Goal: Information Seeking & Learning: Find specific fact

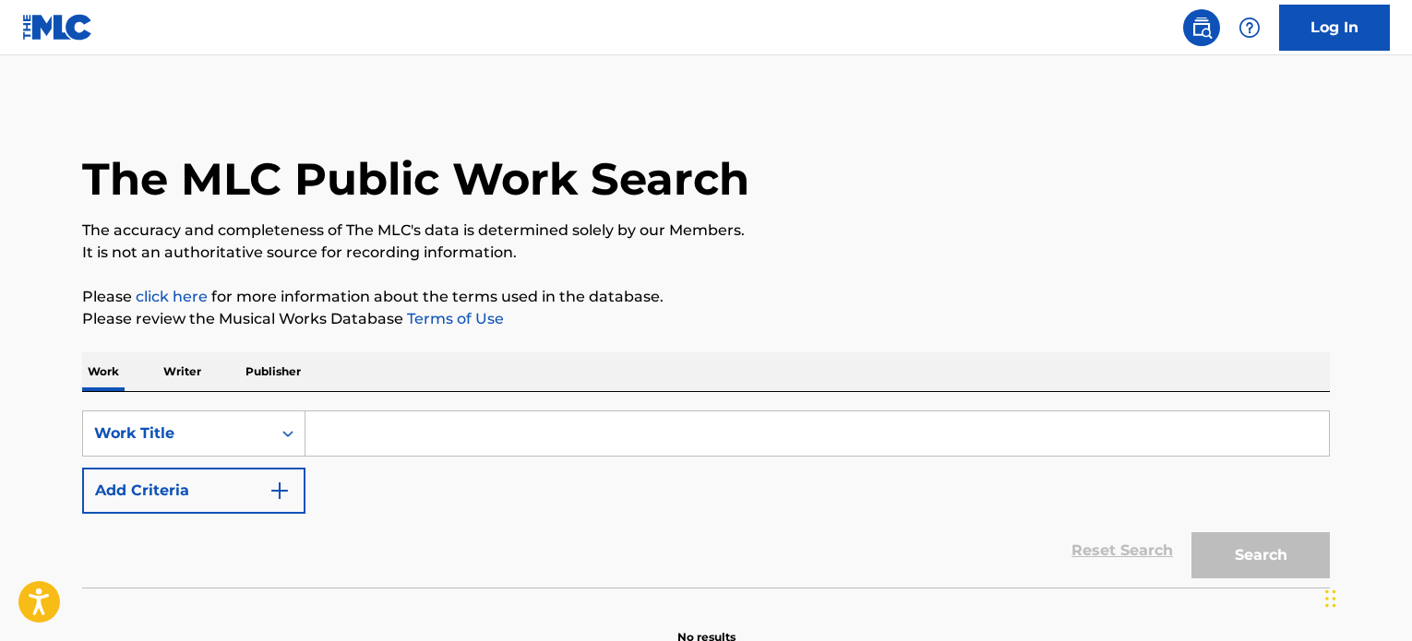
click at [744, 446] on input "Search Form" at bounding box center [816, 434] width 1023 height 44
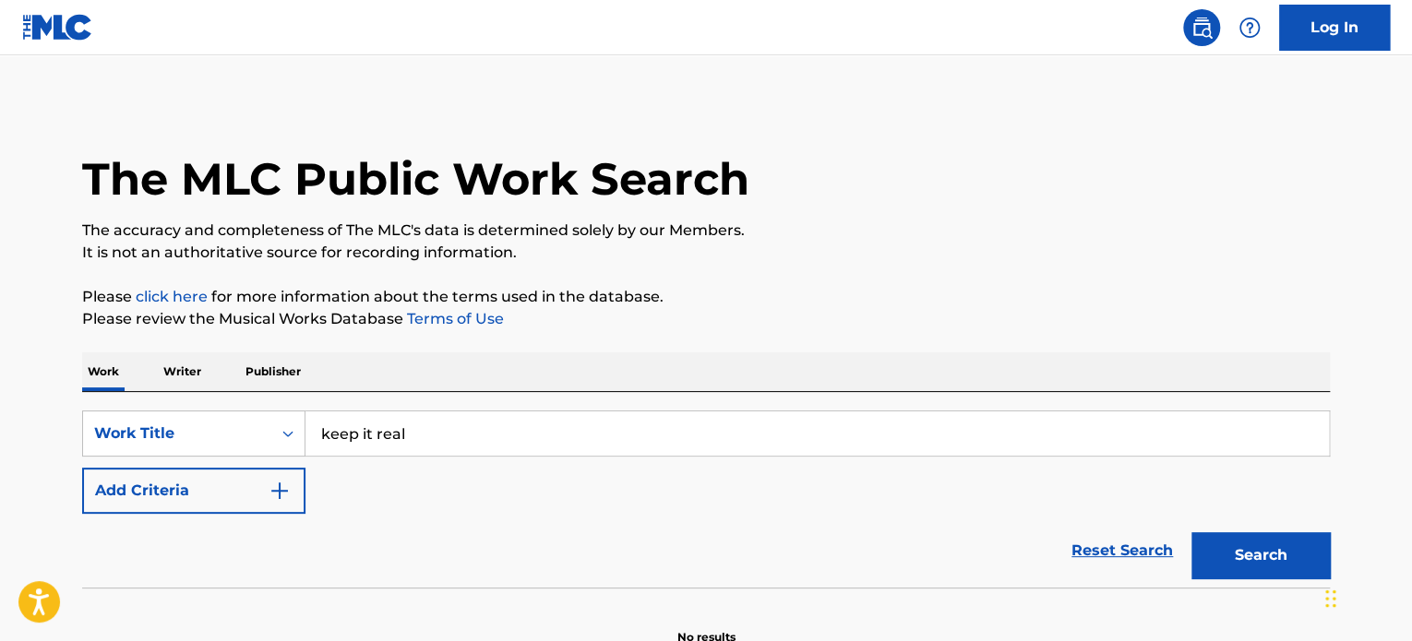
type input "keep it real"
click at [1191, 532] on button "Search" at bounding box center [1260, 555] width 138 height 46
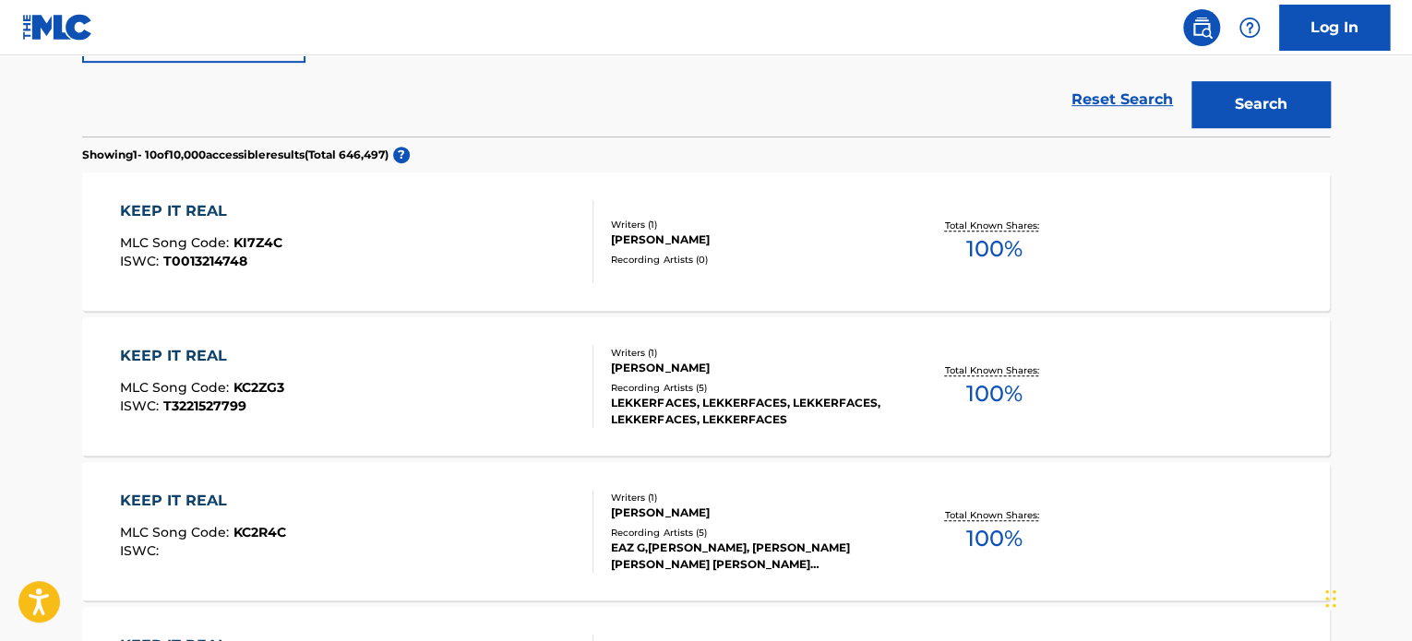
scroll to position [258, 0]
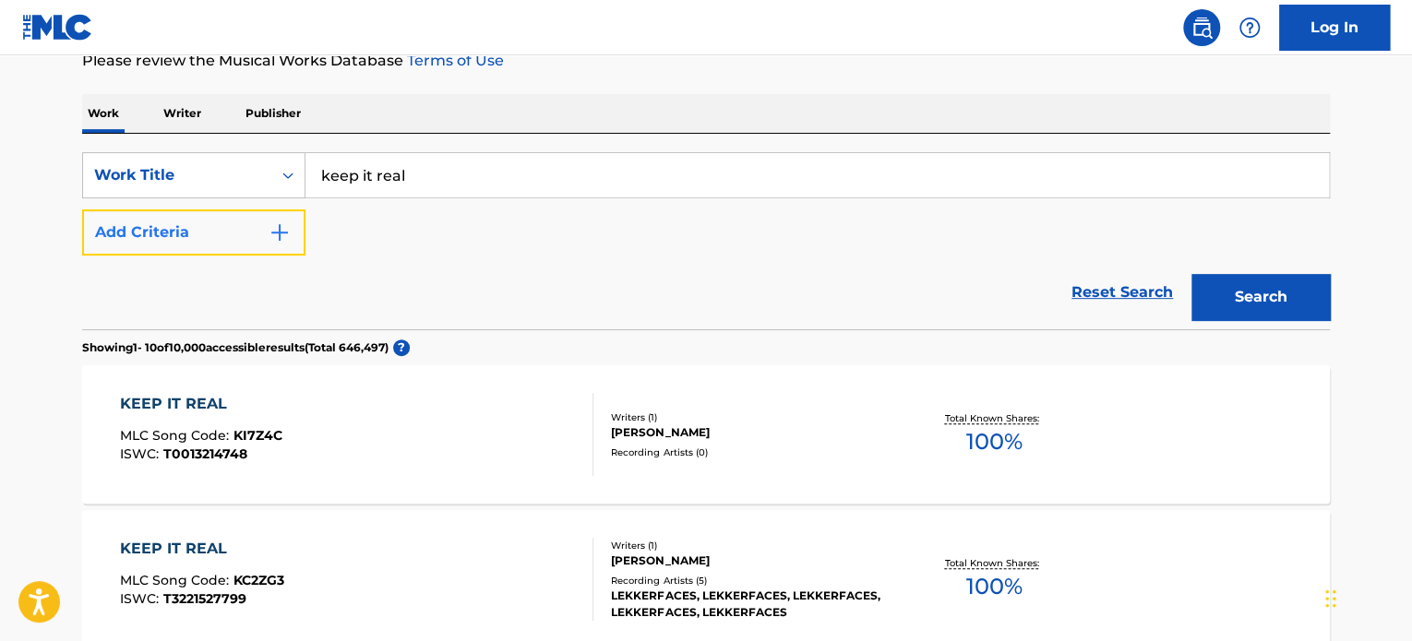
click at [214, 235] on button "Add Criteria" at bounding box center [193, 232] width 223 height 46
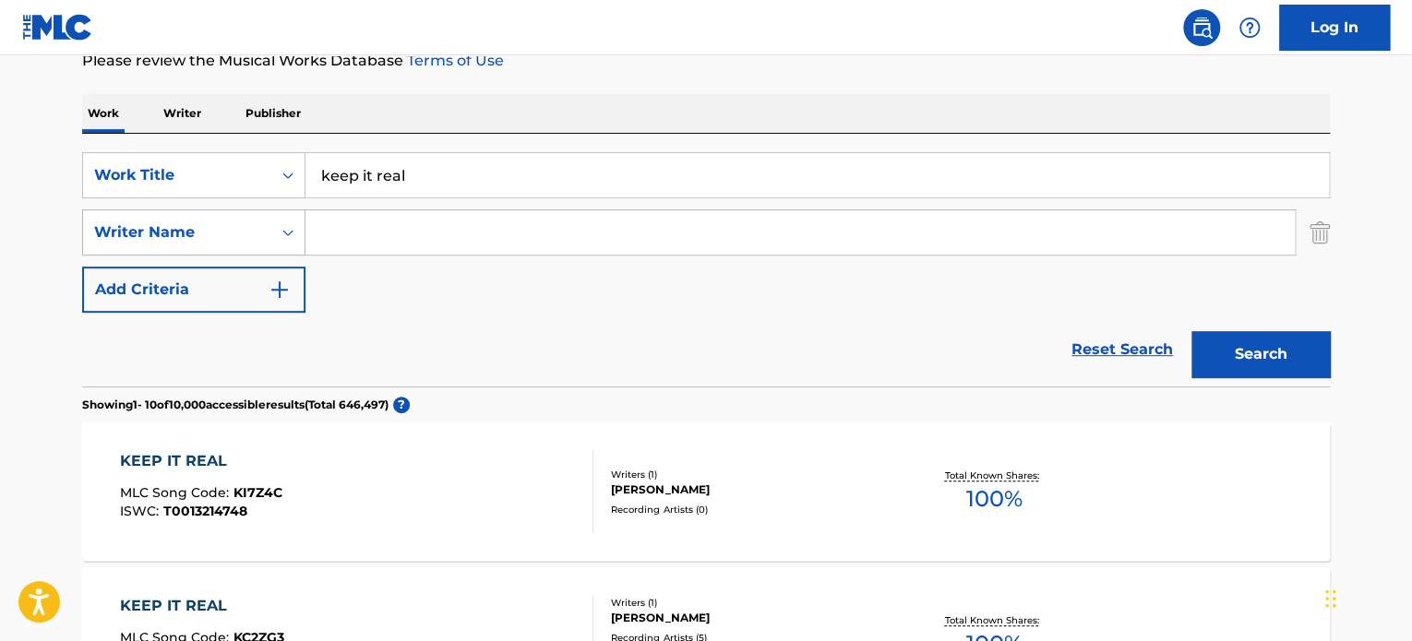
click at [186, 209] on div "Writer Name" at bounding box center [193, 232] width 223 height 46
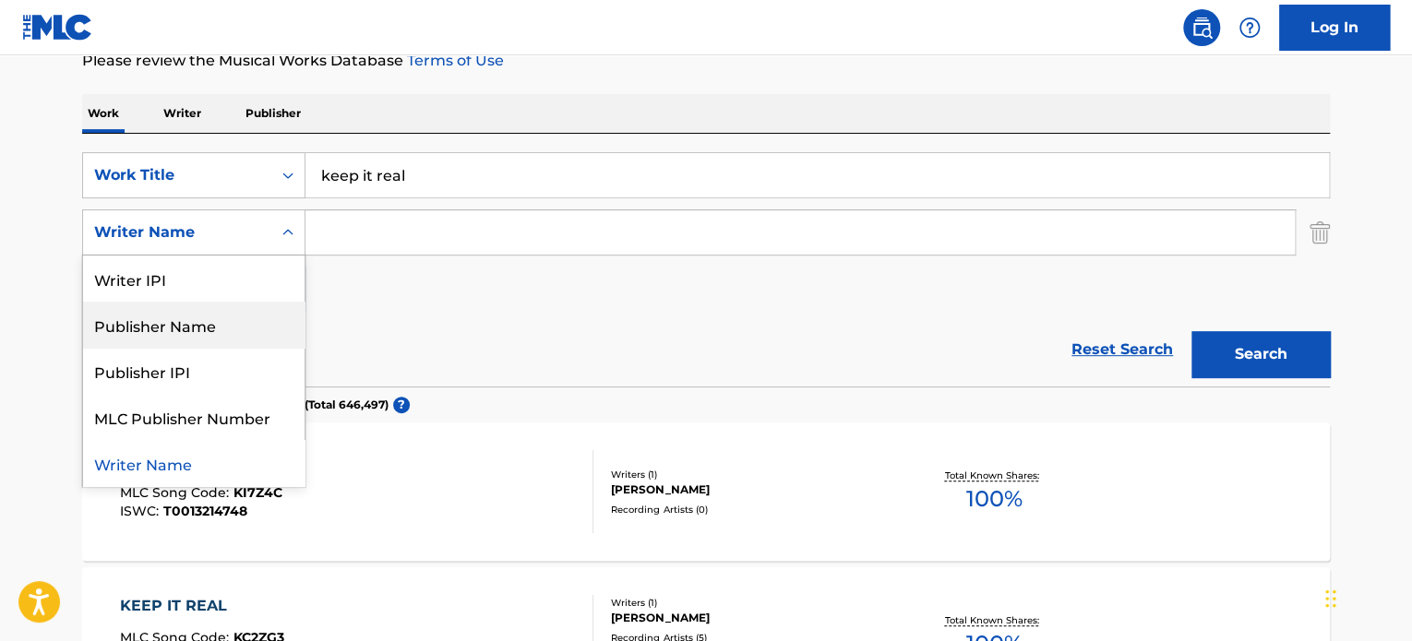
click at [425, 331] on div "Reset Search Search" at bounding box center [706, 350] width 1248 height 74
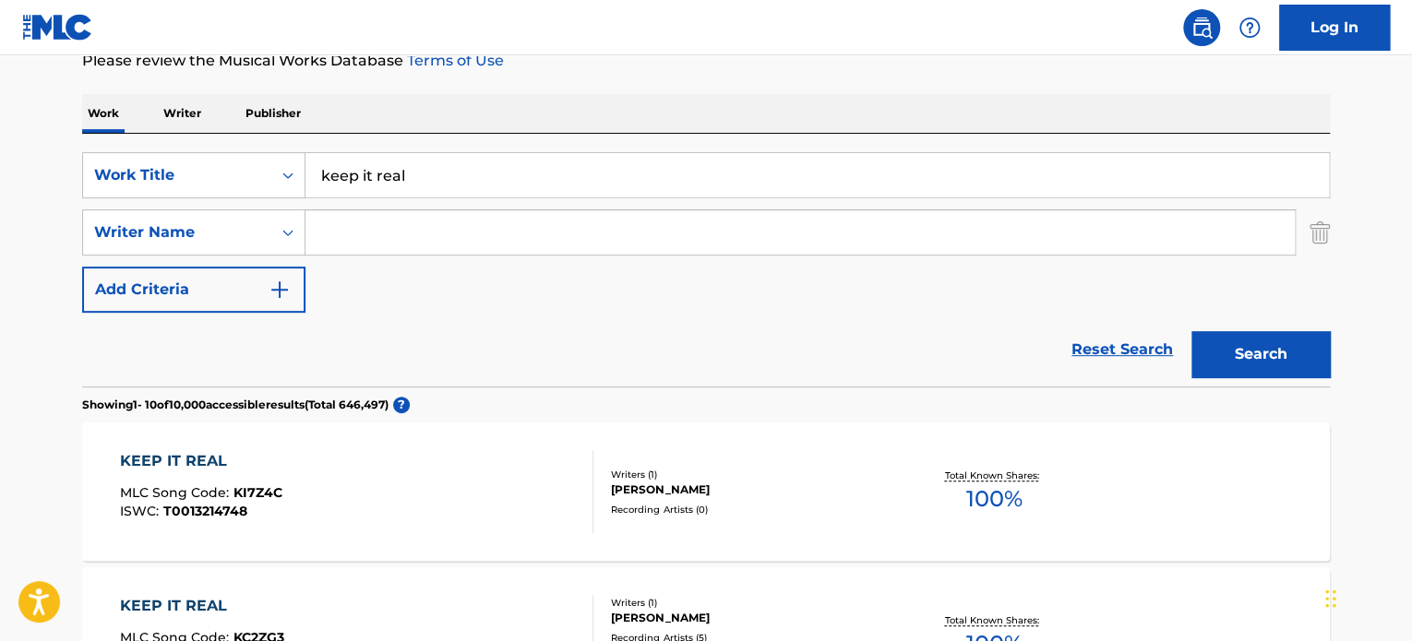
click at [389, 243] on input "Search Form" at bounding box center [799, 232] width 989 height 44
paste input "Miilkbone"
type input "Miilkbone"
click at [1191, 331] on button "Search" at bounding box center [1260, 354] width 138 height 46
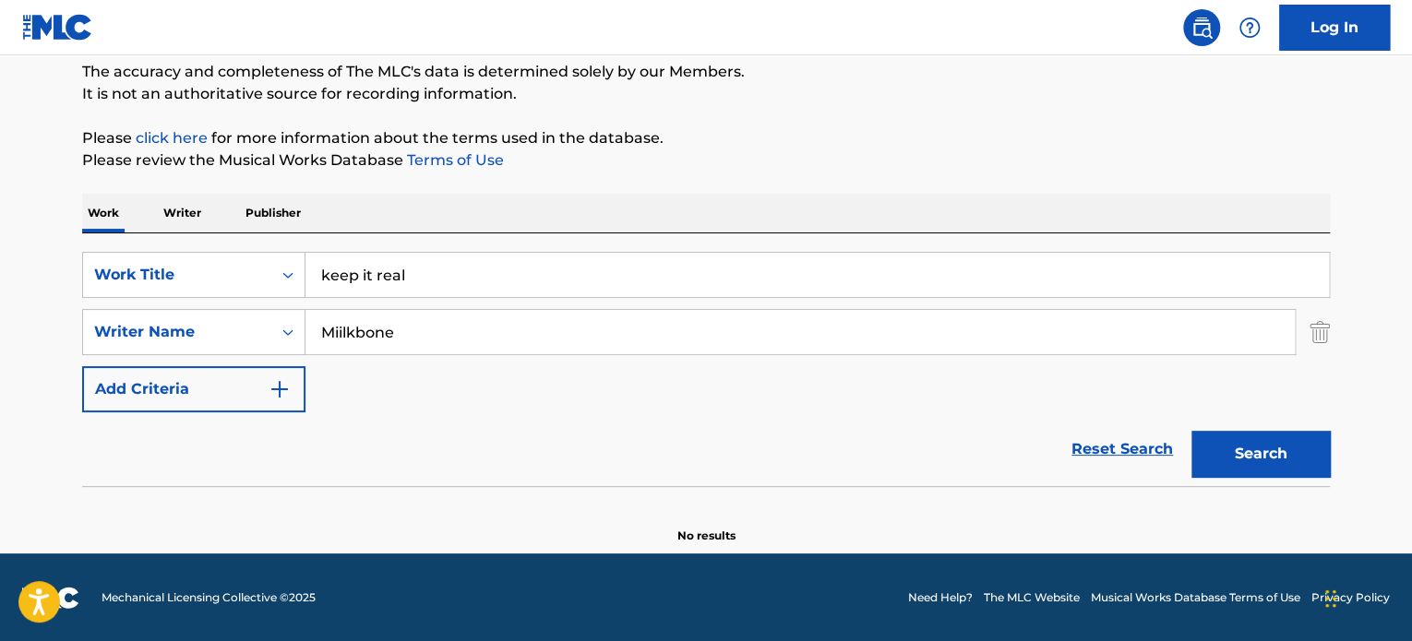
drag, startPoint x: 452, startPoint y: 329, endPoint x: 172, endPoint y: 299, distance: 282.2
click at [172, 299] on div "SearchWithCriteriadb25d385-33cf-42d1-9b67-dac8ad40001f Work Title keep it real …" at bounding box center [706, 332] width 1248 height 161
click at [480, 280] on input "keep it real" at bounding box center [816, 275] width 1023 height 44
drag, startPoint x: 480, startPoint y: 280, endPoint x: 196, endPoint y: 235, distance: 287.7
drag, startPoint x: 196, startPoint y: 235, endPoint x: 663, endPoint y: 269, distance: 468.1
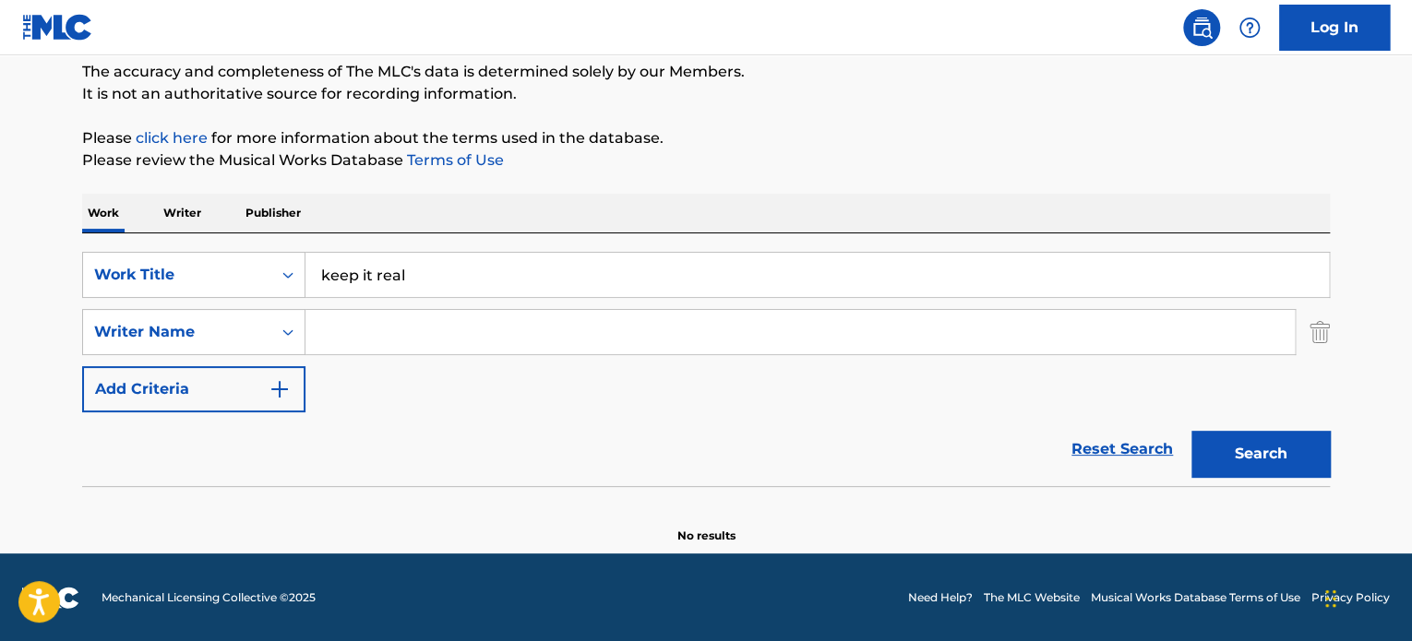
click at [663, 269] on input "keep it real" at bounding box center [816, 275] width 1023 height 44
drag, startPoint x: 432, startPoint y: 286, endPoint x: 292, endPoint y: 275, distance: 140.7
click at [292, 275] on div "SearchWithCriteriadb25d385-33cf-42d1-9b67-dac8ad40001f Work Title keep it real" at bounding box center [706, 275] width 1248 height 46
type input "melancholy mood"
click at [1191, 431] on button "Search" at bounding box center [1260, 454] width 138 height 46
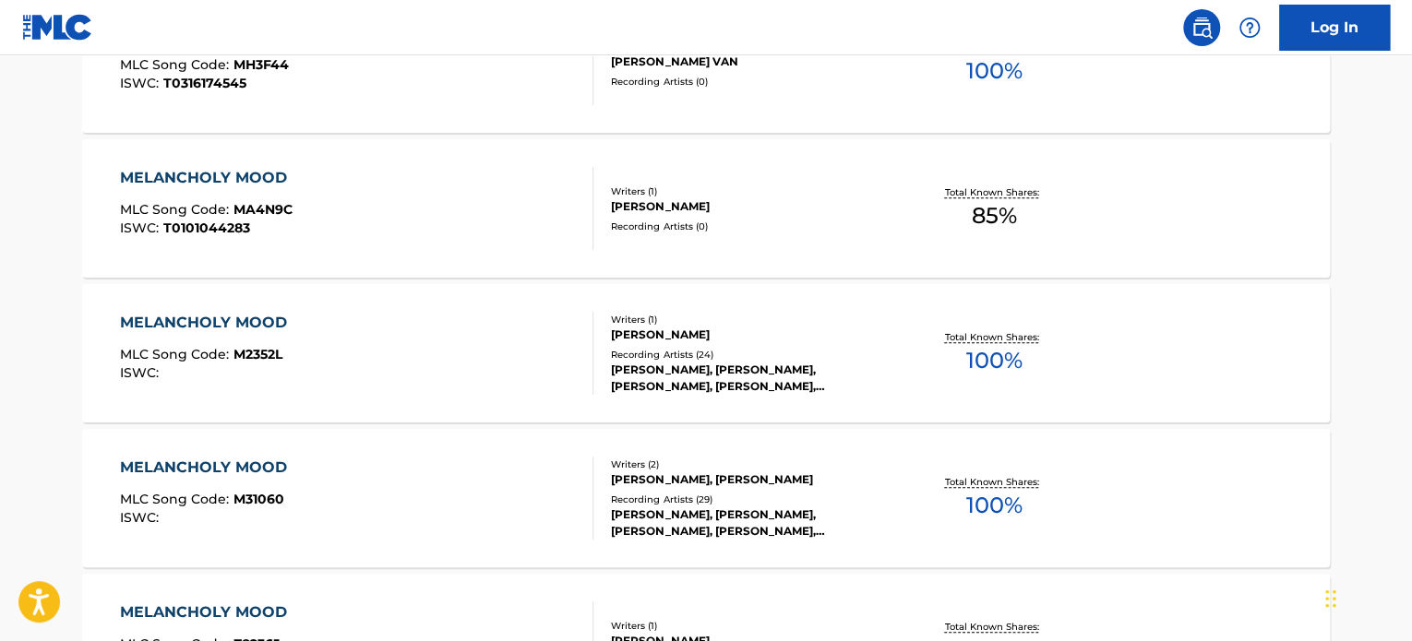
scroll to position [687, 0]
click at [469, 475] on div "MELANCHOLY MOOD MLC Song Code : M31060 ISWC :" at bounding box center [357, 498] width 474 height 83
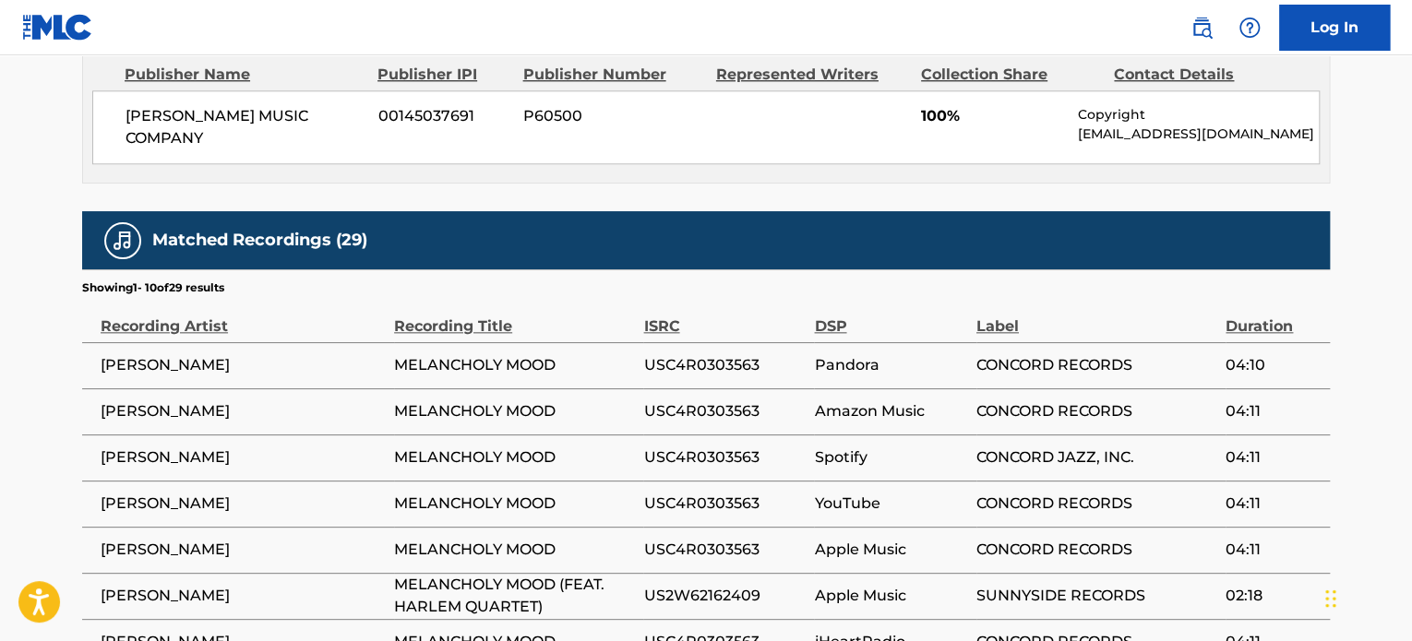
scroll to position [1194, 0]
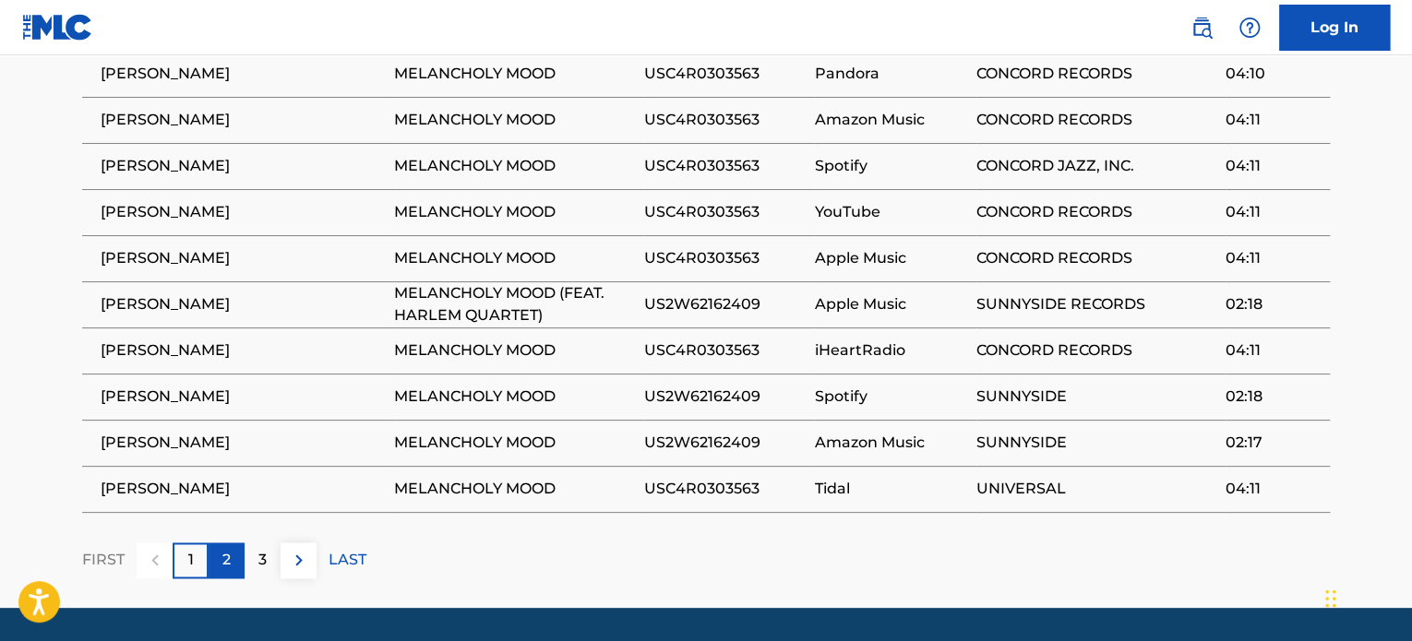
click at [233, 560] on div "2" at bounding box center [227, 561] width 36 height 36
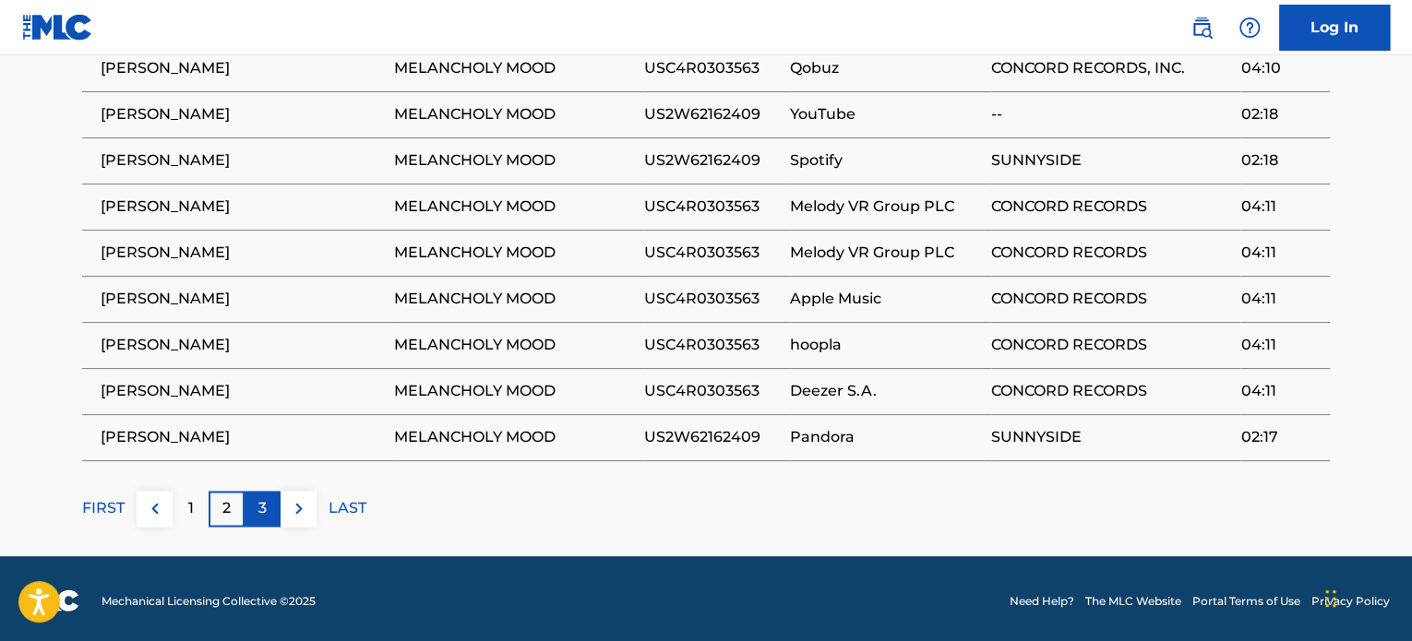
click at [263, 518] on div "3" at bounding box center [263, 509] width 36 height 36
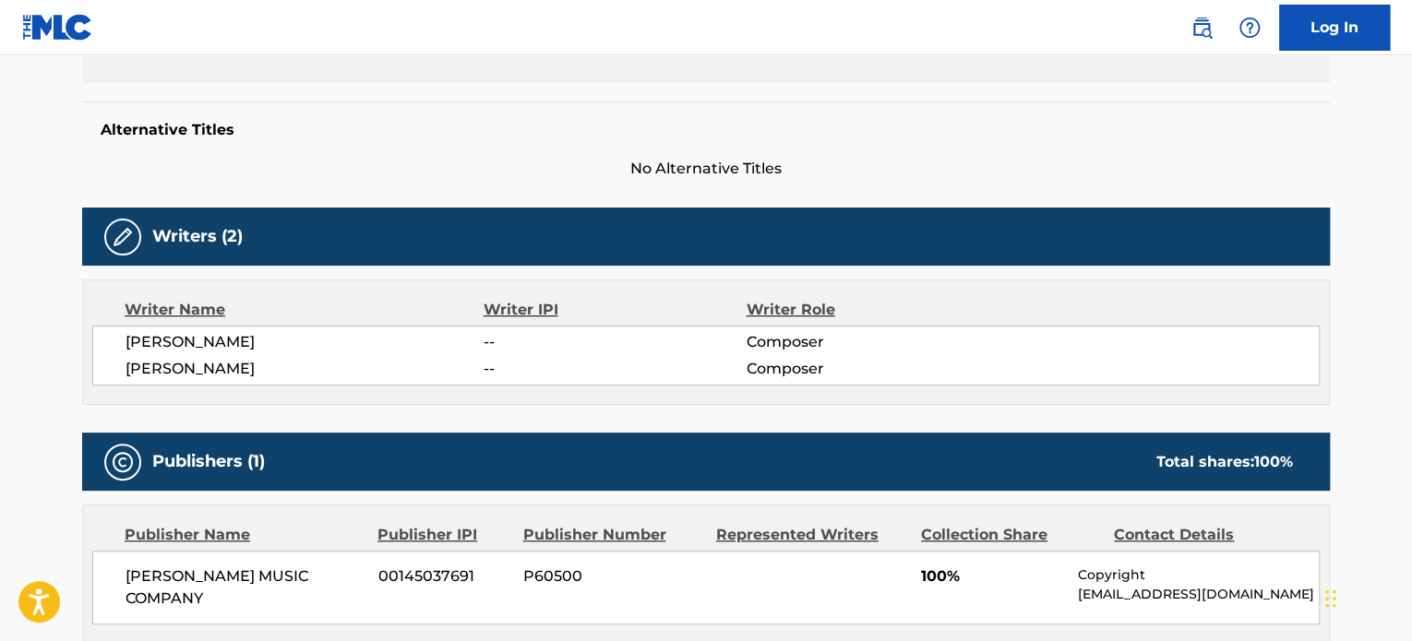
scroll to position [0, 0]
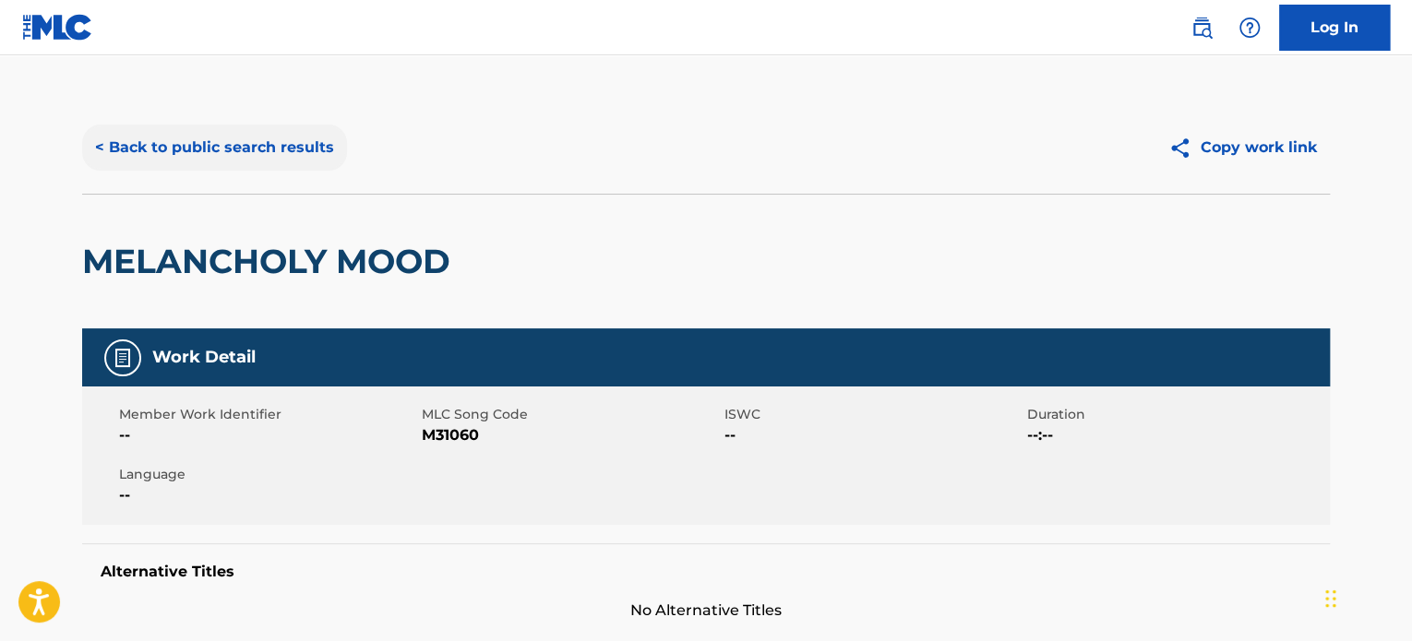
click at [242, 147] on button "< Back to public search results" at bounding box center [214, 148] width 265 height 46
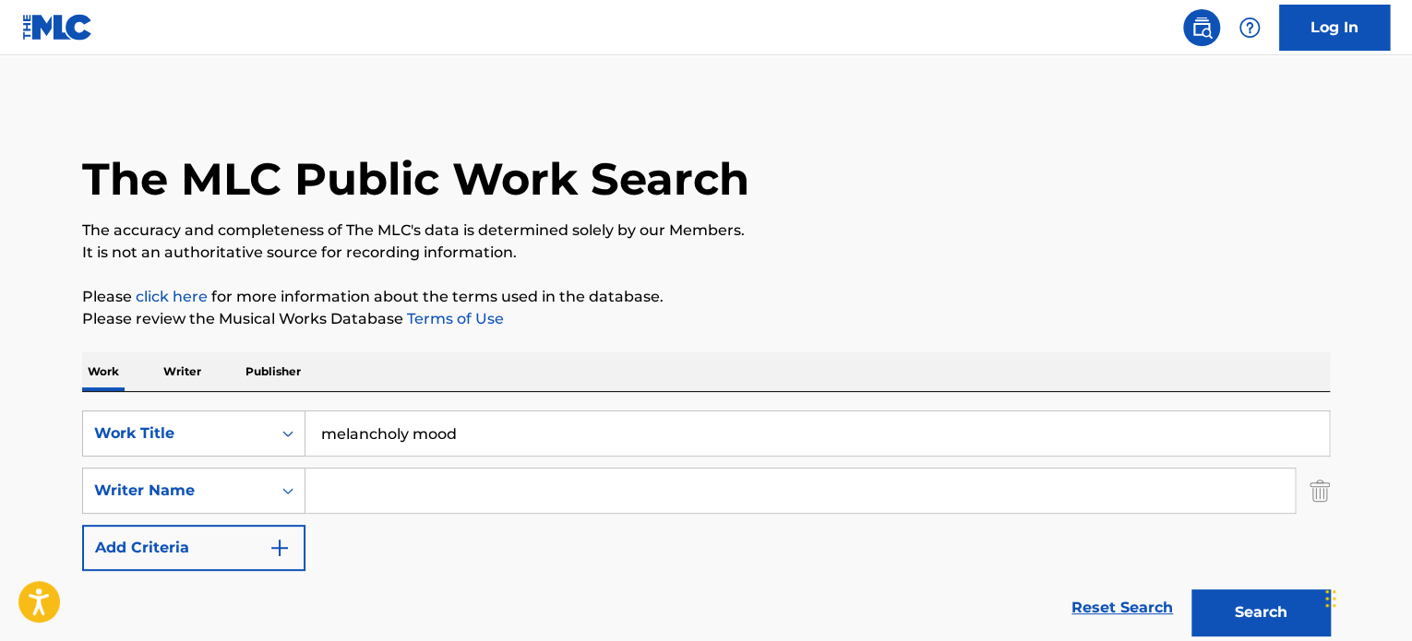
drag, startPoint x: 513, startPoint y: 442, endPoint x: 90, endPoint y: 376, distance: 428.8
type input "keep it real"
click at [1191, 590] on button "Search" at bounding box center [1260, 613] width 138 height 46
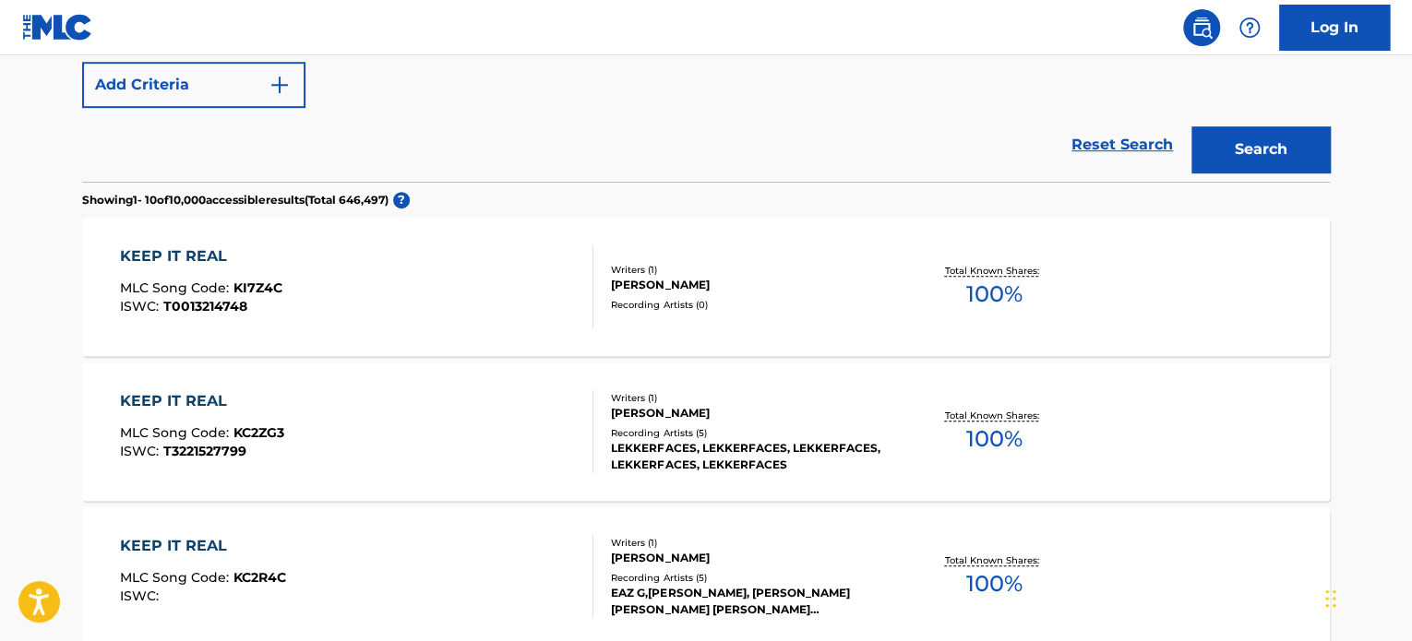
scroll to position [253, 0]
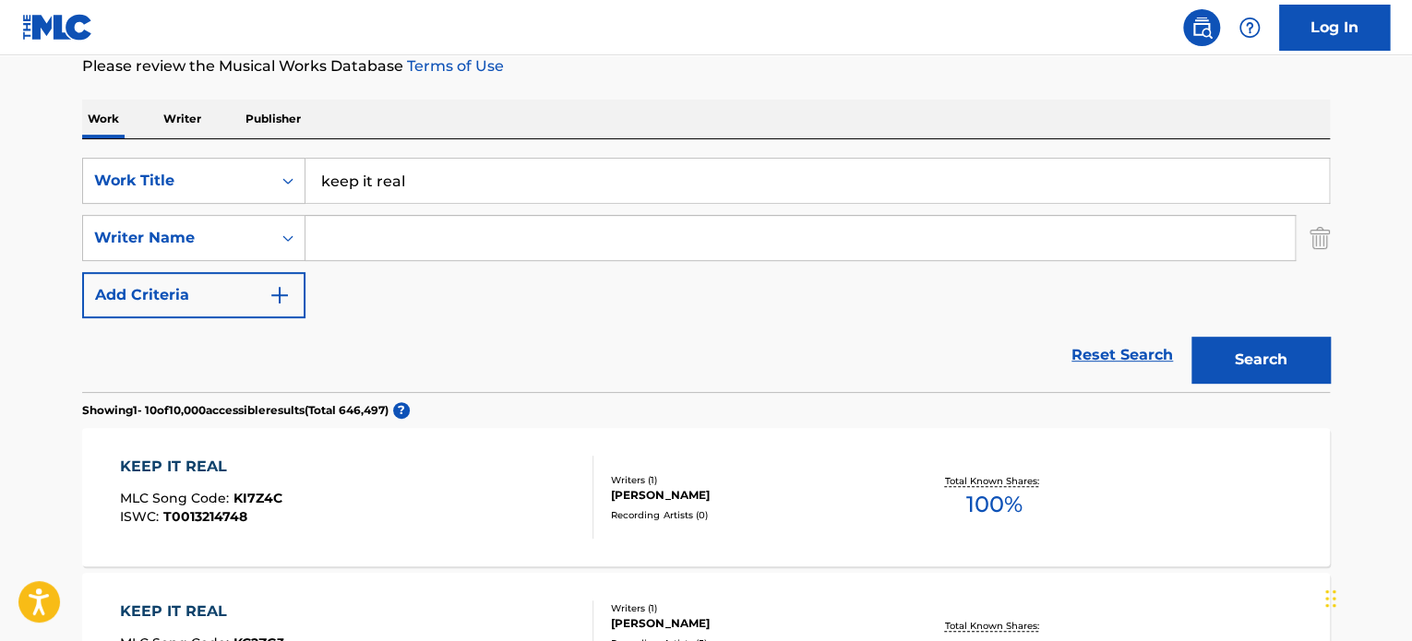
click at [1334, 21] on link "Log In" at bounding box center [1334, 28] width 111 height 46
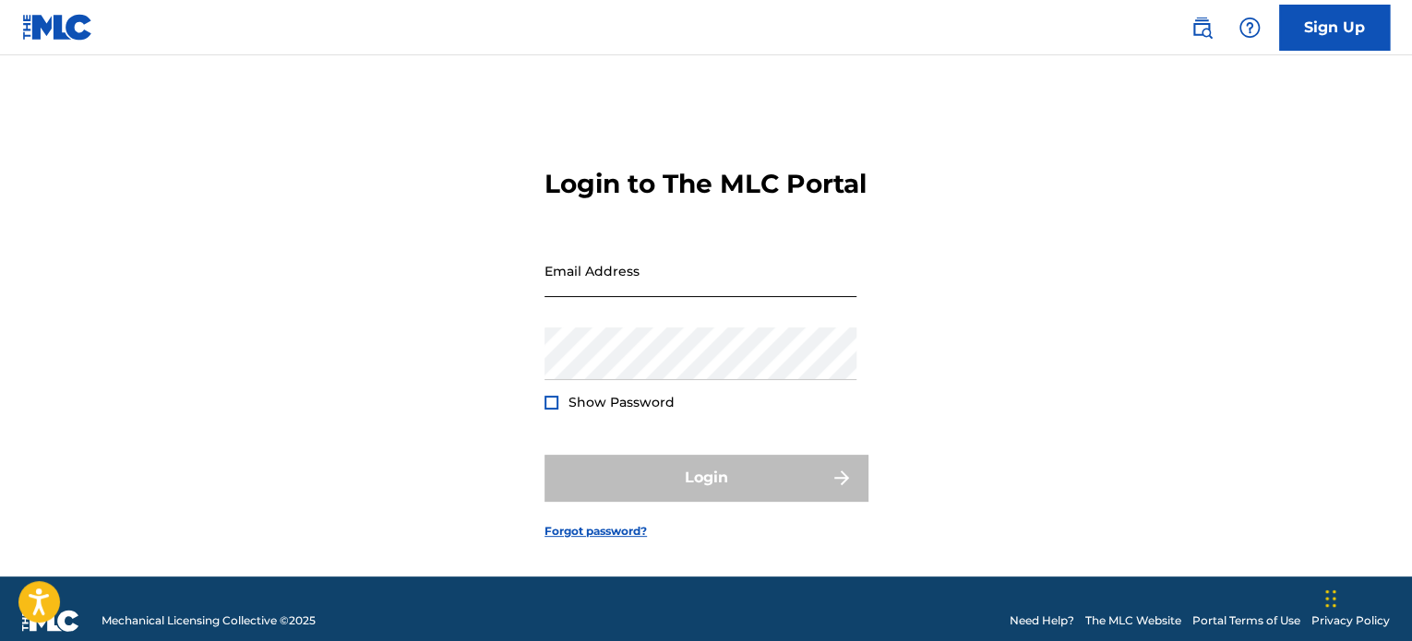
click at [672, 291] on input "Email Address" at bounding box center [700, 271] width 312 height 53
type input "[EMAIL_ADDRESS][DOMAIN_NAME]"
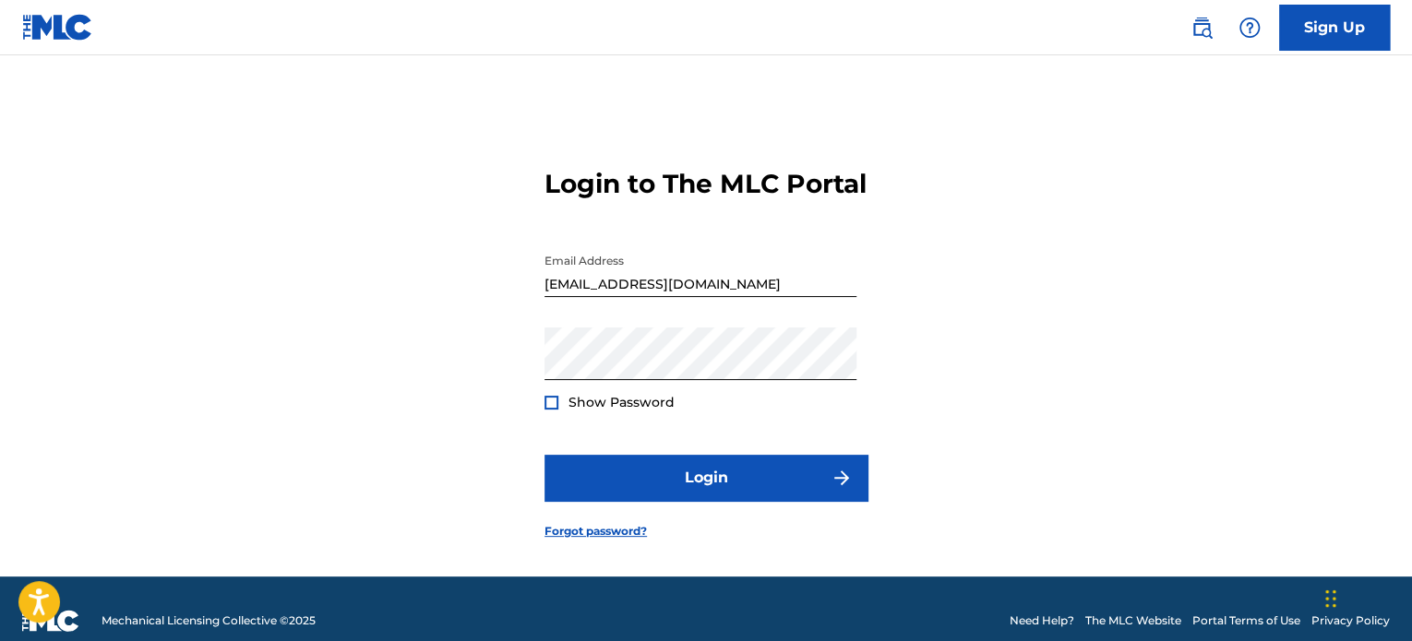
click at [641, 411] on span "Show Password" at bounding box center [621, 402] width 106 height 17
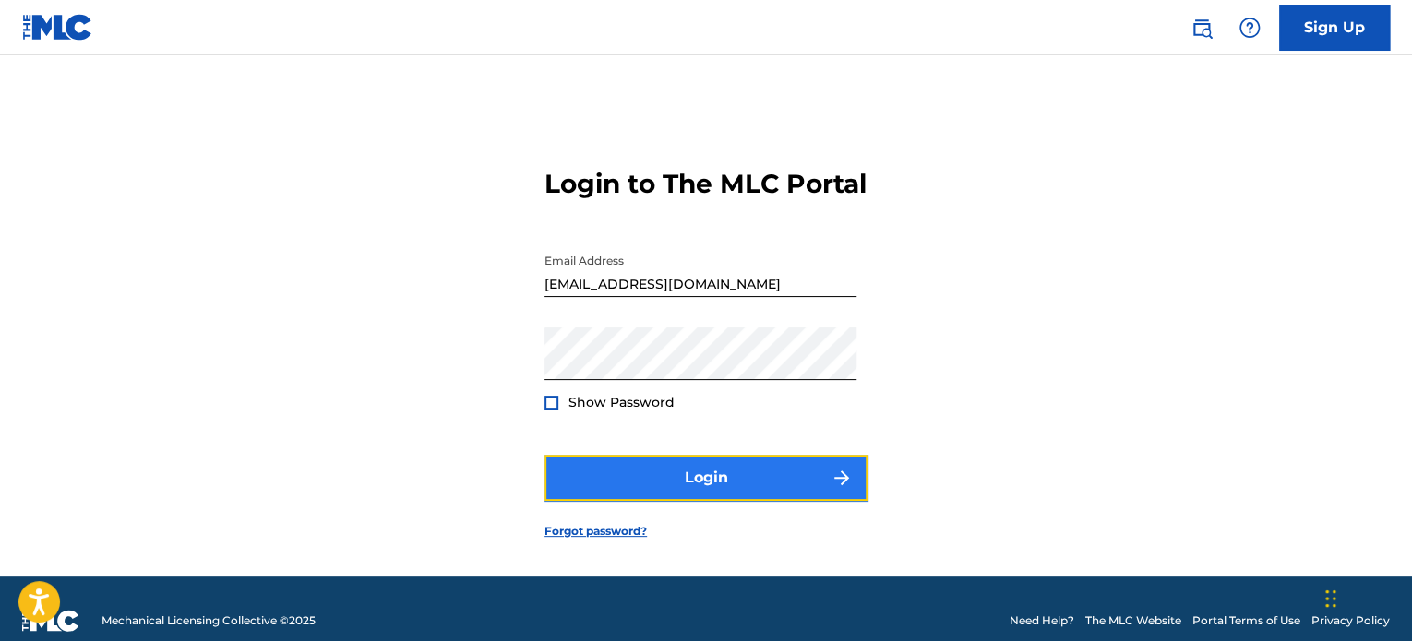
click at [690, 498] on button "Login" at bounding box center [705, 478] width 323 height 46
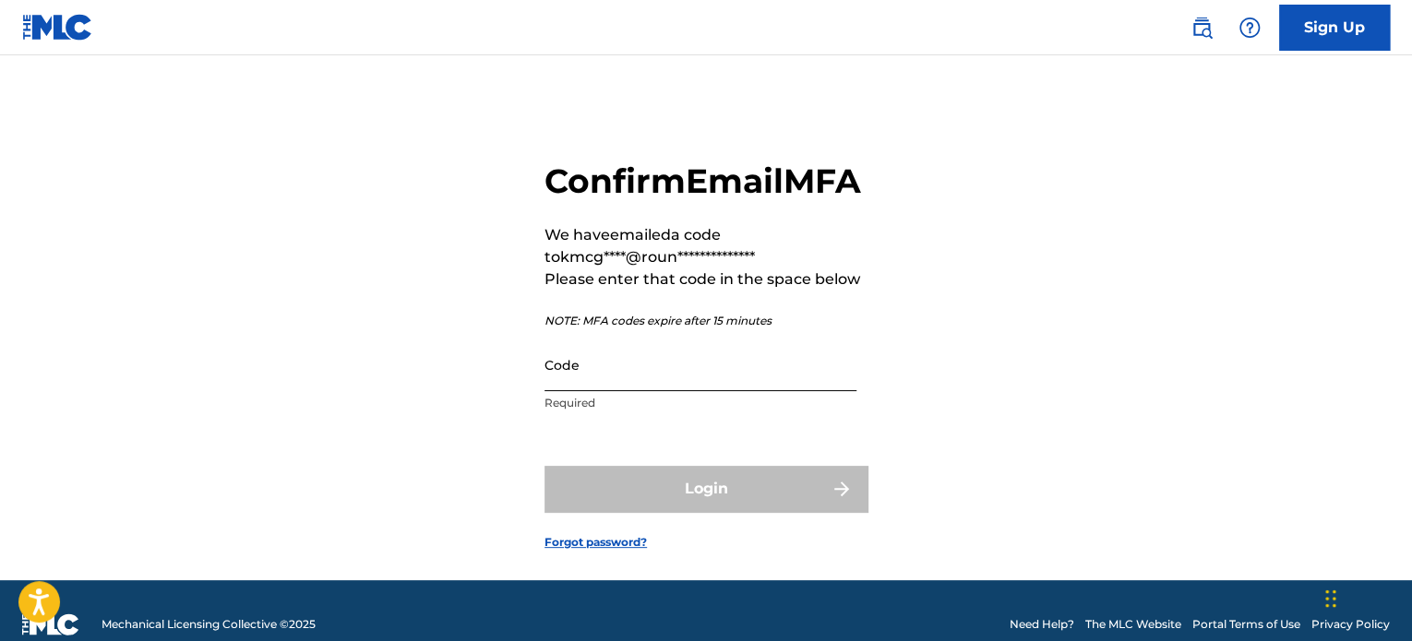
click at [576, 391] on input "Code" at bounding box center [700, 365] width 312 height 53
paste input "720299"
type input "720299"
click at [544, 466] on button "Login" at bounding box center [705, 489] width 323 height 46
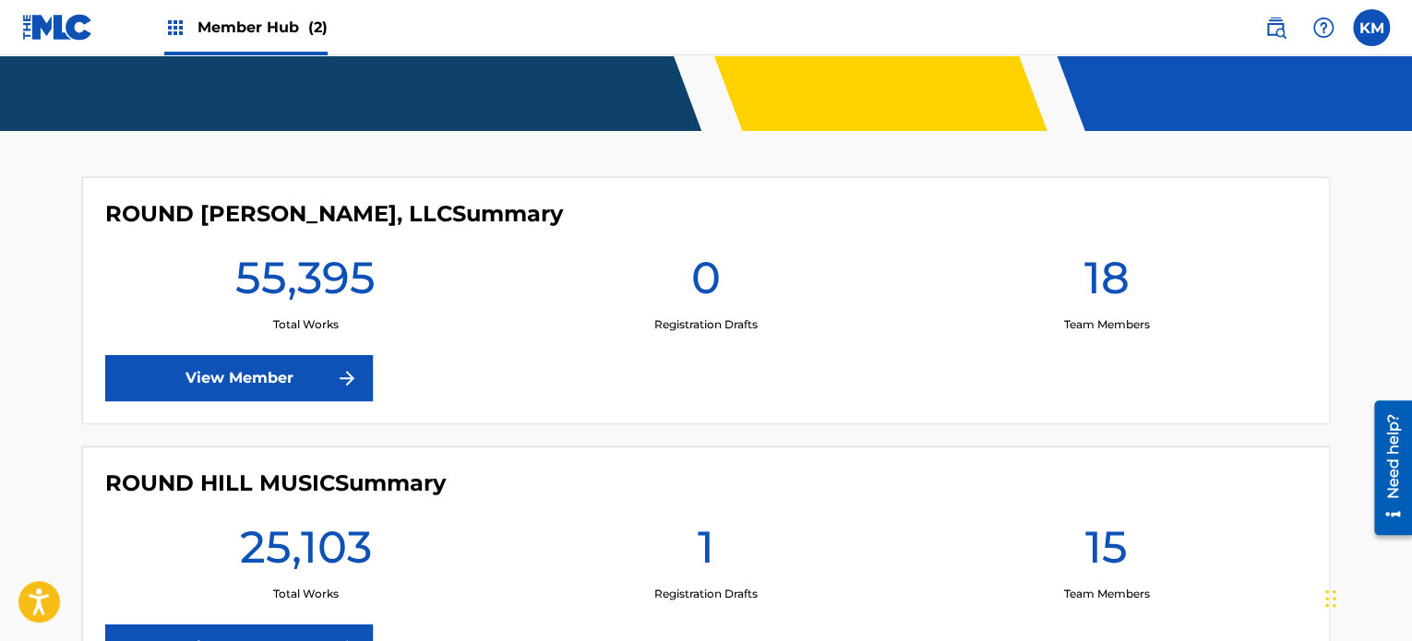
scroll to position [376, 0]
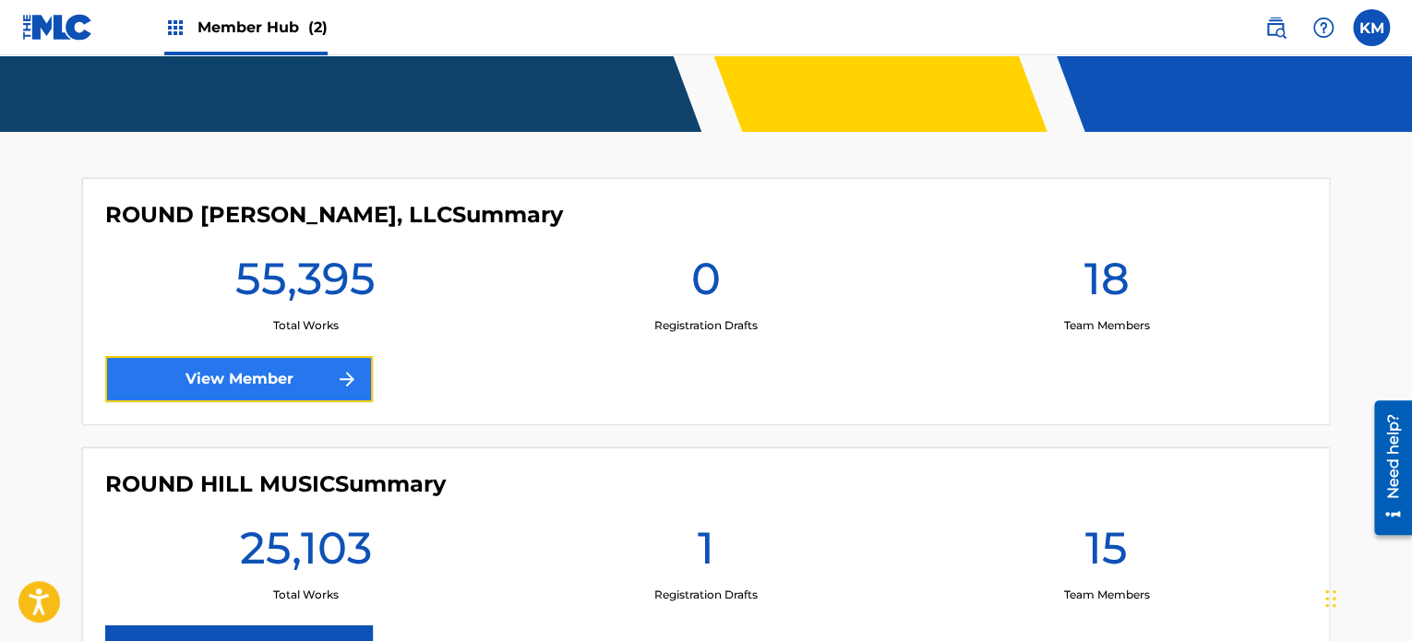
click at [305, 388] on link "View Member" at bounding box center [239, 379] width 268 height 46
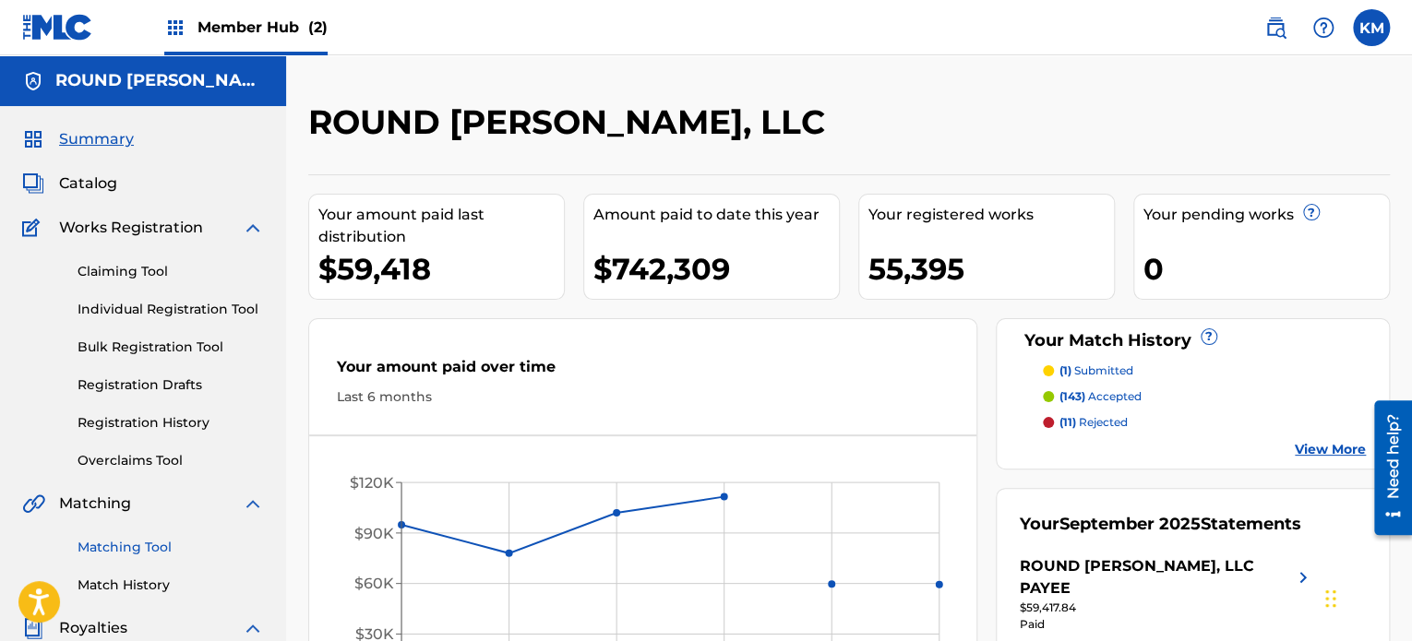
click at [173, 544] on link "Matching Tool" at bounding box center [171, 547] width 186 height 19
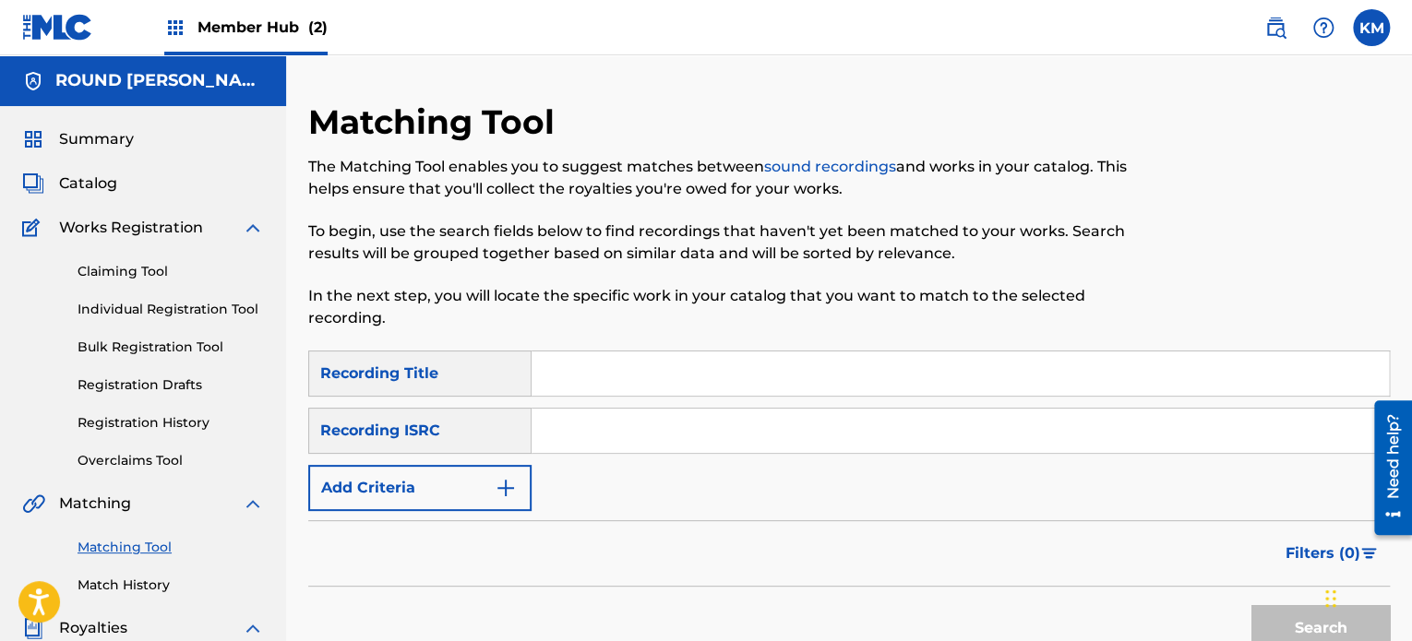
click at [565, 386] on input "Search Form" at bounding box center [960, 374] width 857 height 44
type input "keep it real"
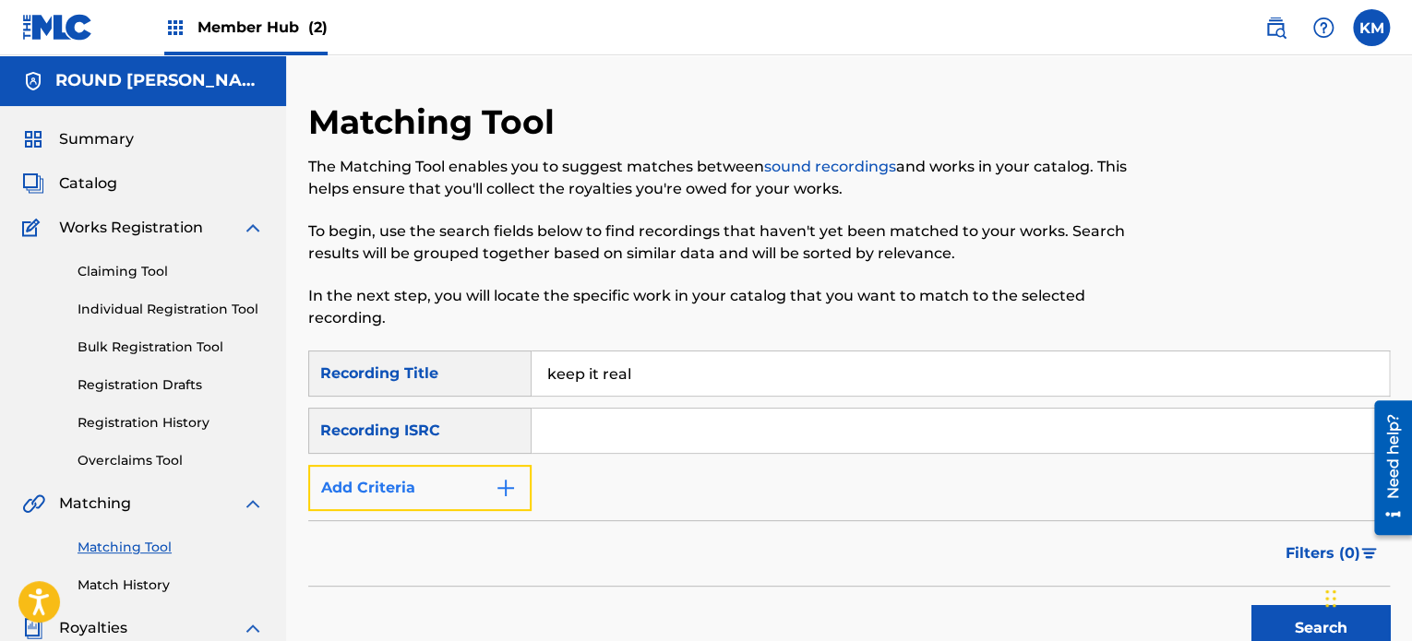
click at [439, 490] on button "Add Criteria" at bounding box center [419, 488] width 223 height 46
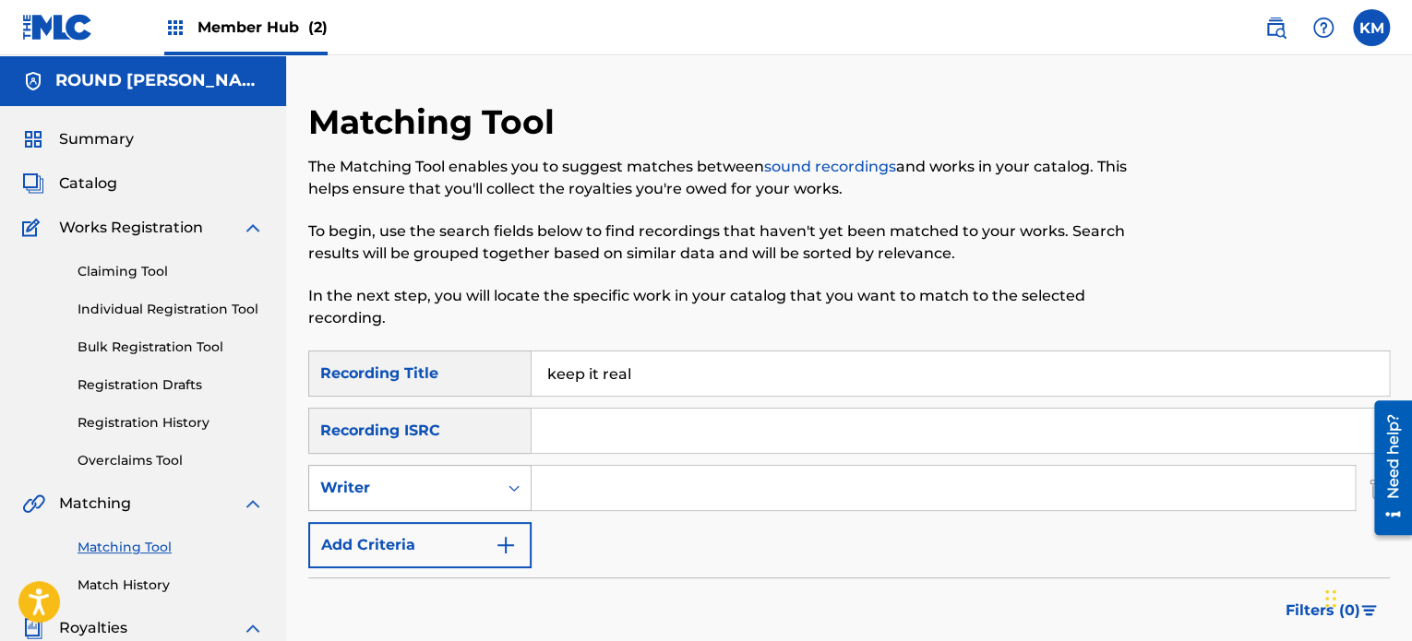
click at [450, 490] on div "Writer" at bounding box center [403, 488] width 166 height 22
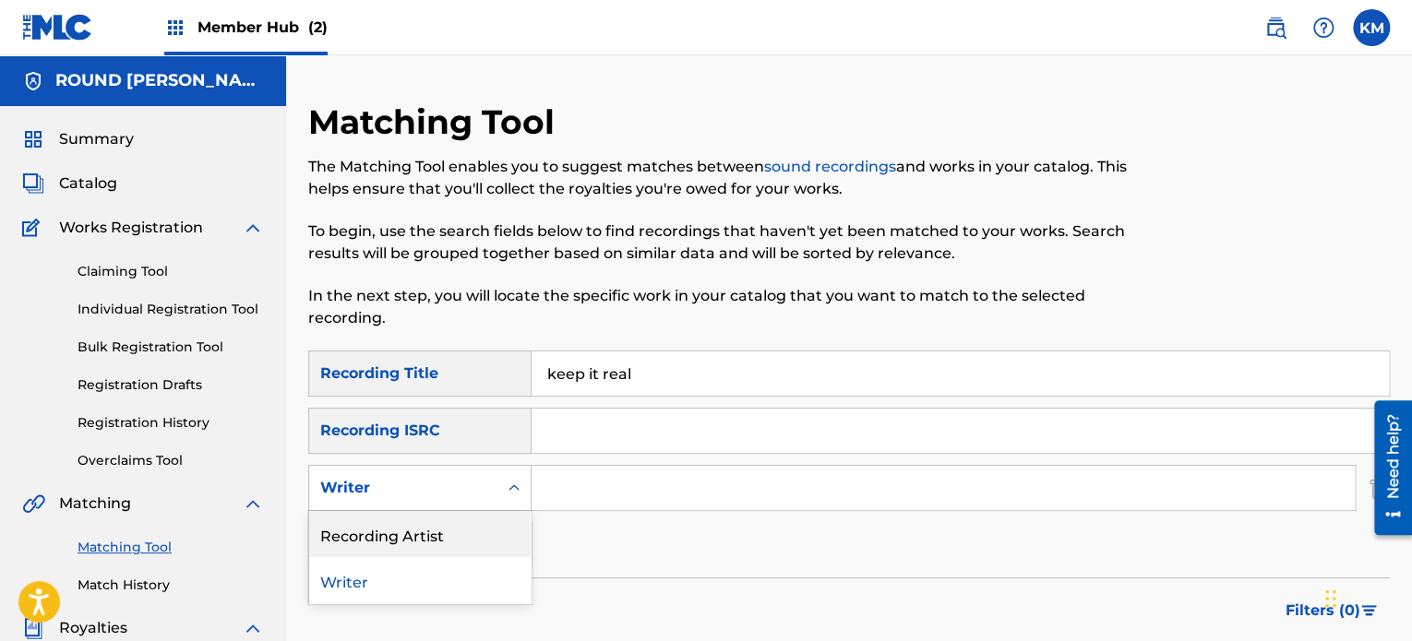
click at [455, 542] on div "Recording Artist" at bounding box center [419, 534] width 221 height 46
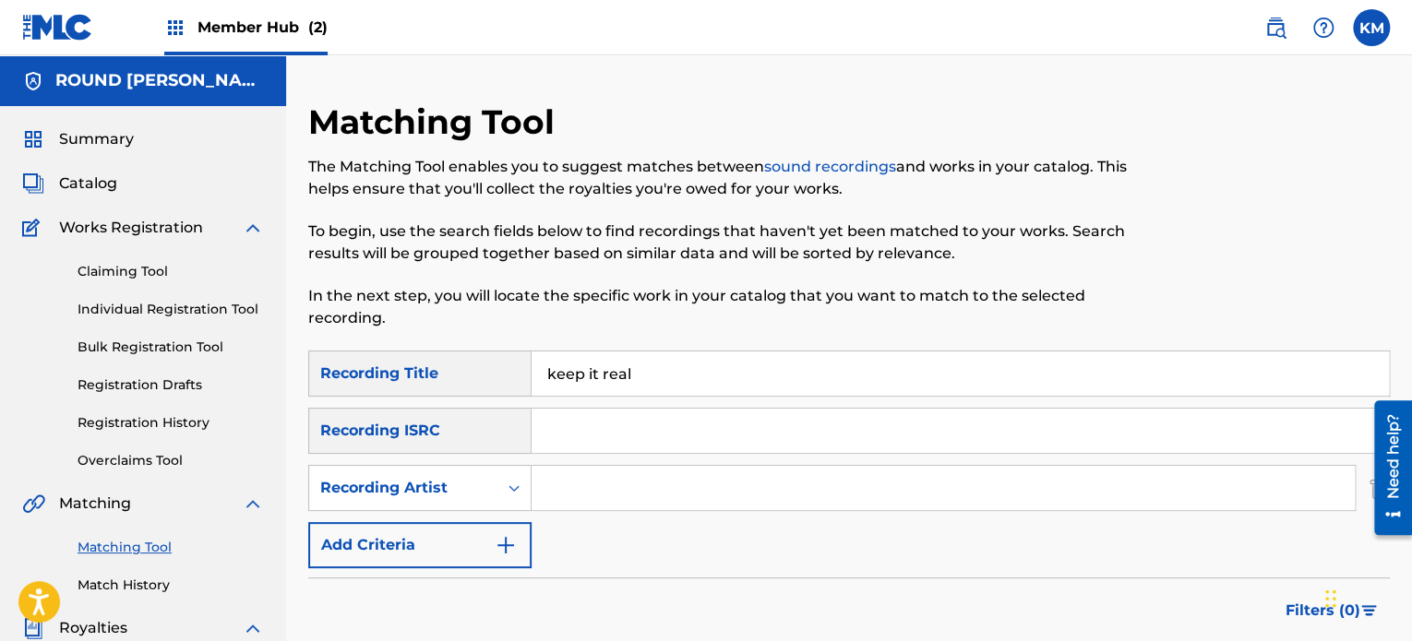
click at [614, 499] on input "Search Form" at bounding box center [943, 488] width 823 height 44
type input "miilkbone"
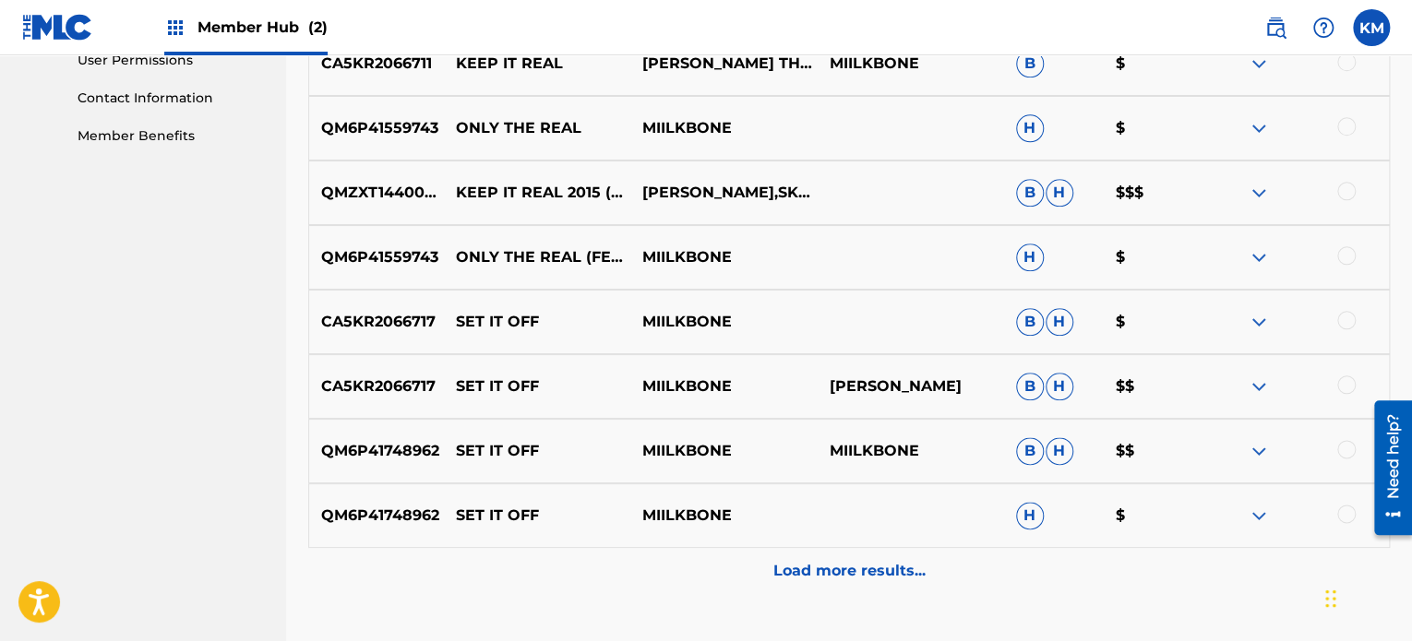
scroll to position [899, 0]
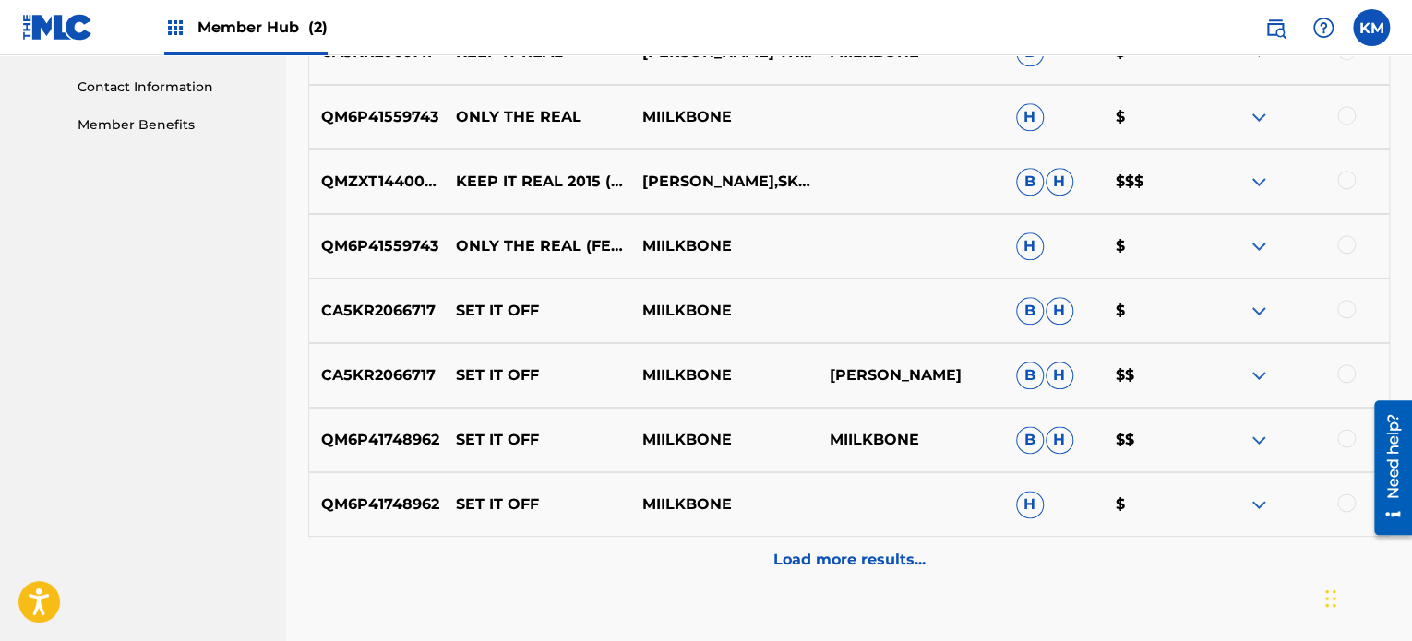
click at [1256, 442] on img at bounding box center [1259, 440] width 22 height 22
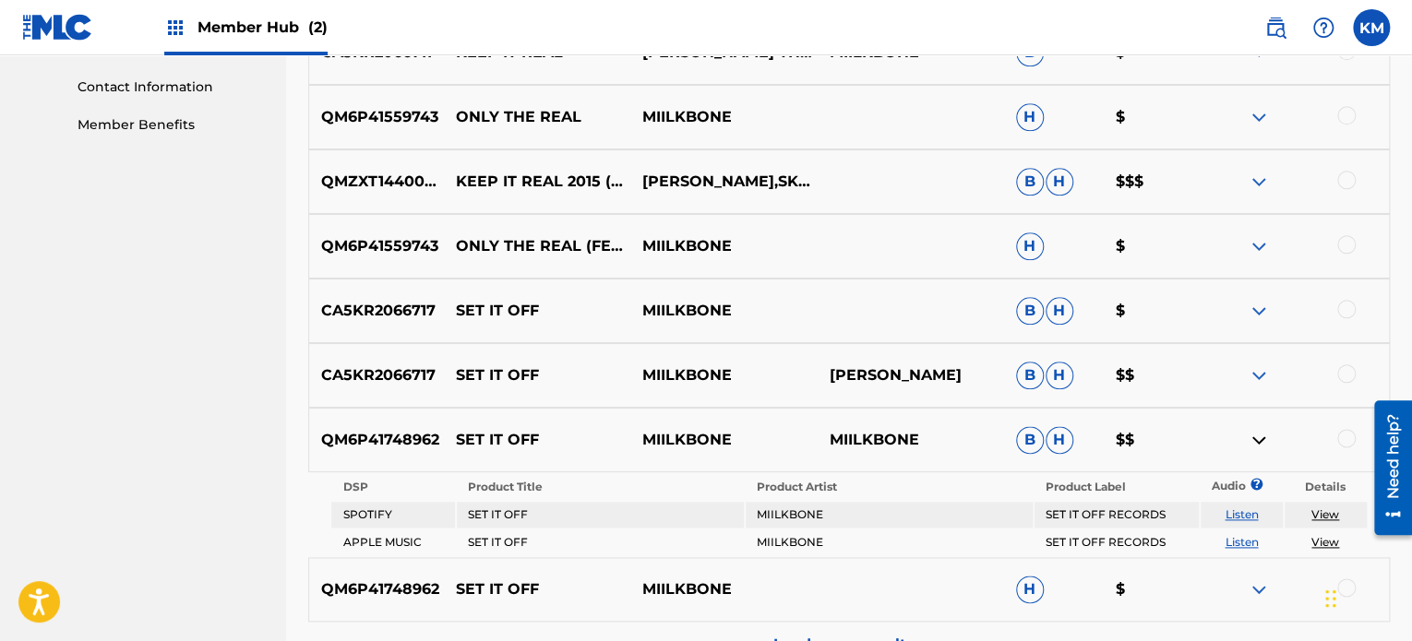
click at [1256, 442] on img at bounding box center [1259, 440] width 22 height 22
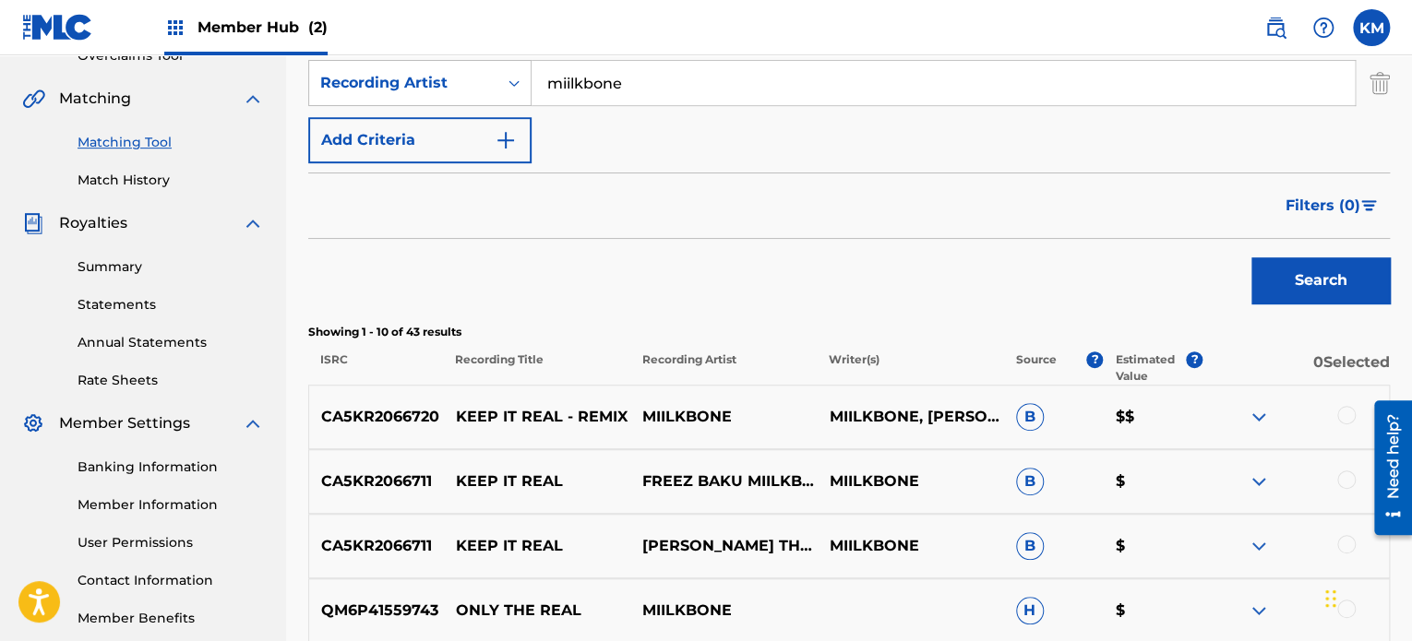
scroll to position [401, 0]
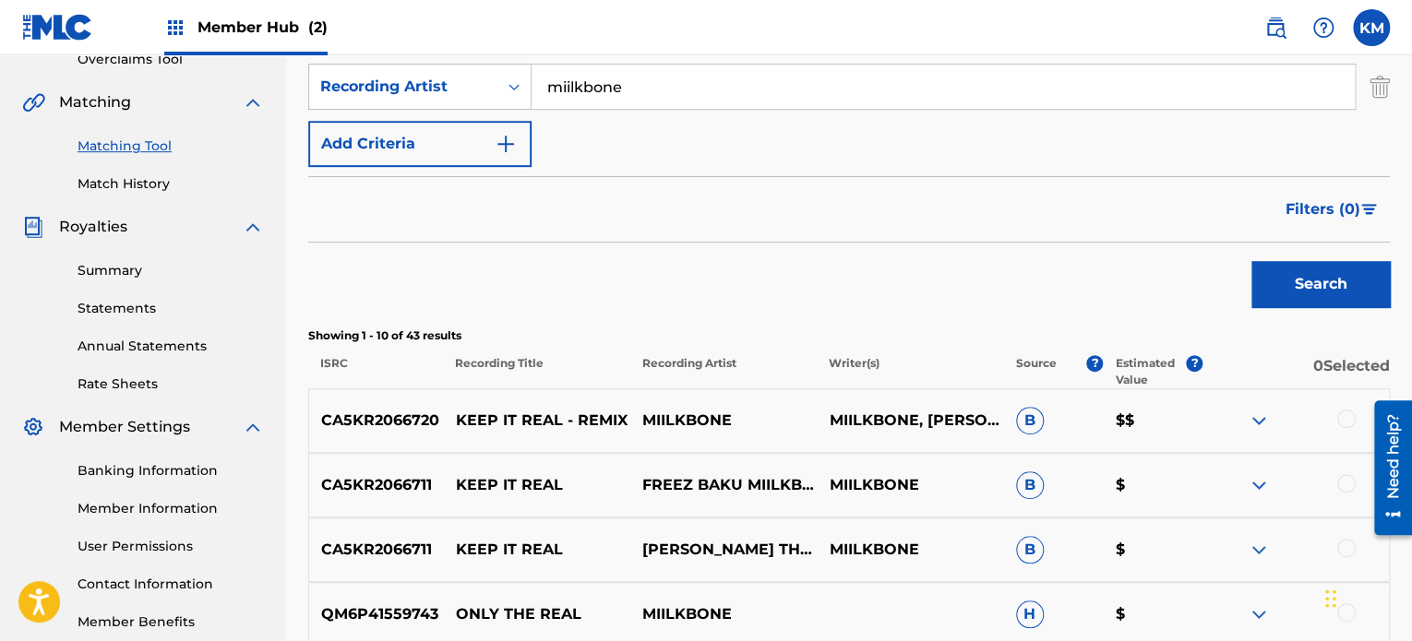
click at [1259, 414] on img at bounding box center [1259, 421] width 22 height 22
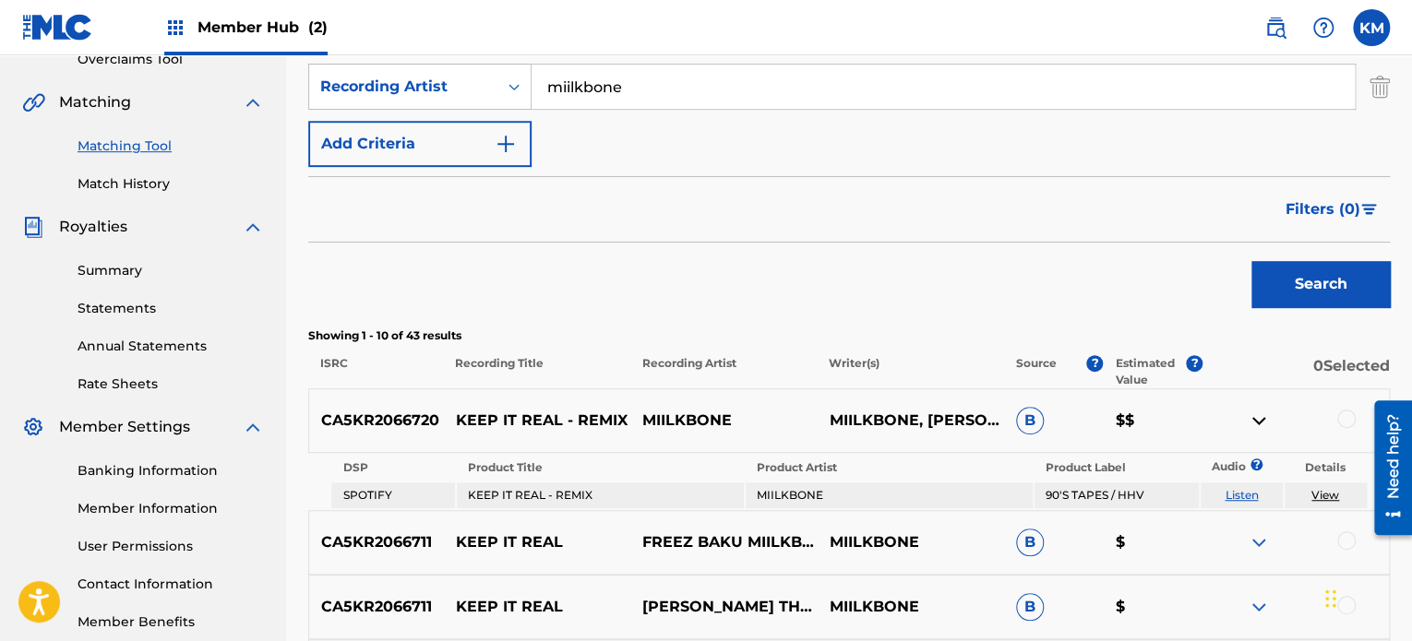
click at [1244, 490] on link "Listen" at bounding box center [1241, 495] width 33 height 14
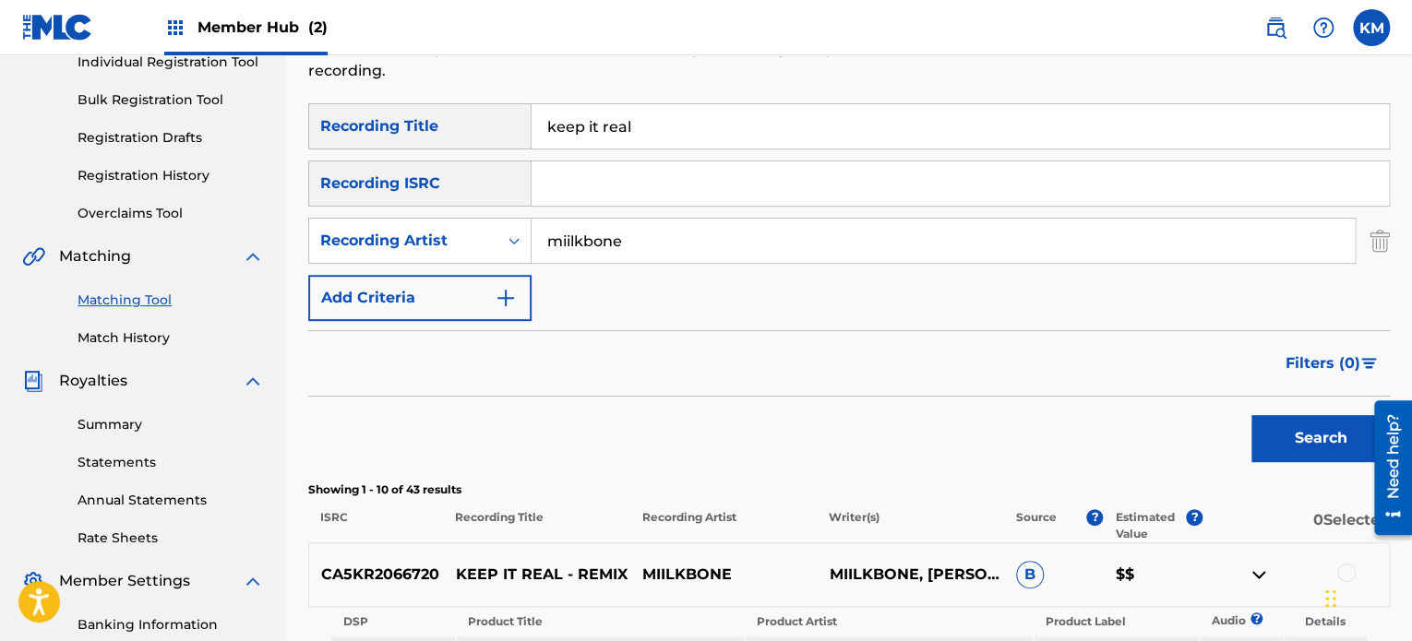
scroll to position [0, 0]
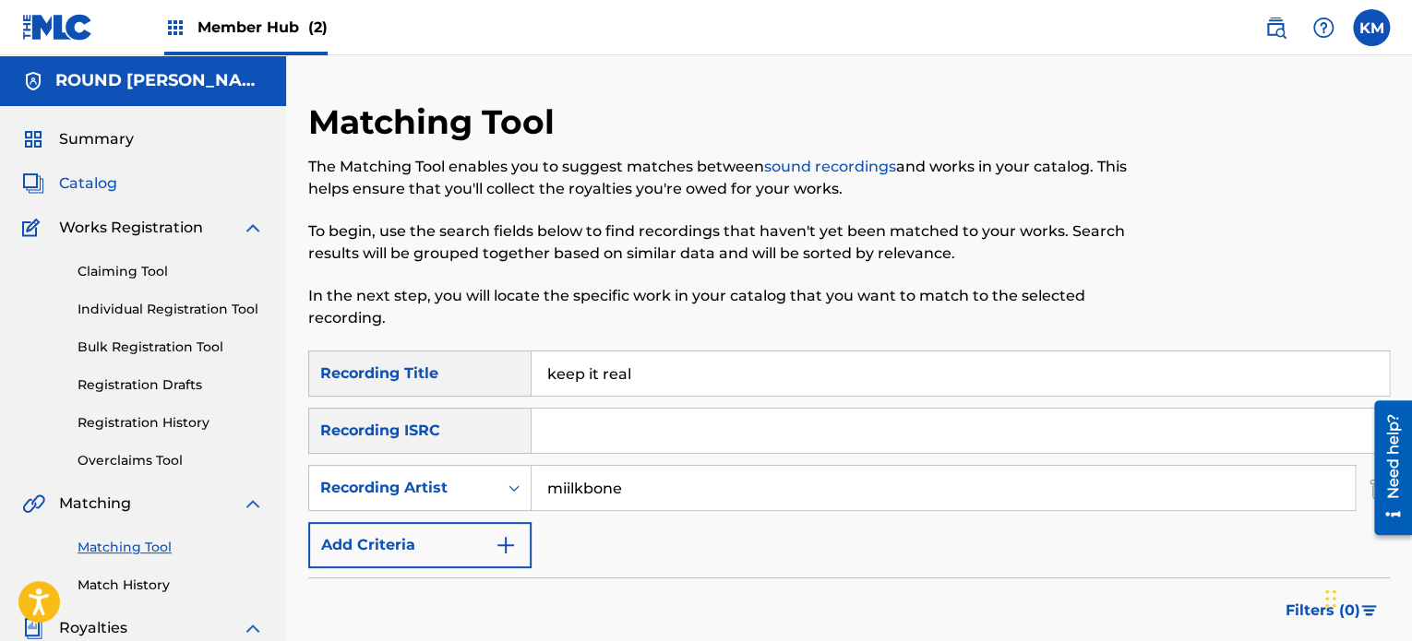
click at [94, 189] on span "Catalog" at bounding box center [88, 184] width 58 height 22
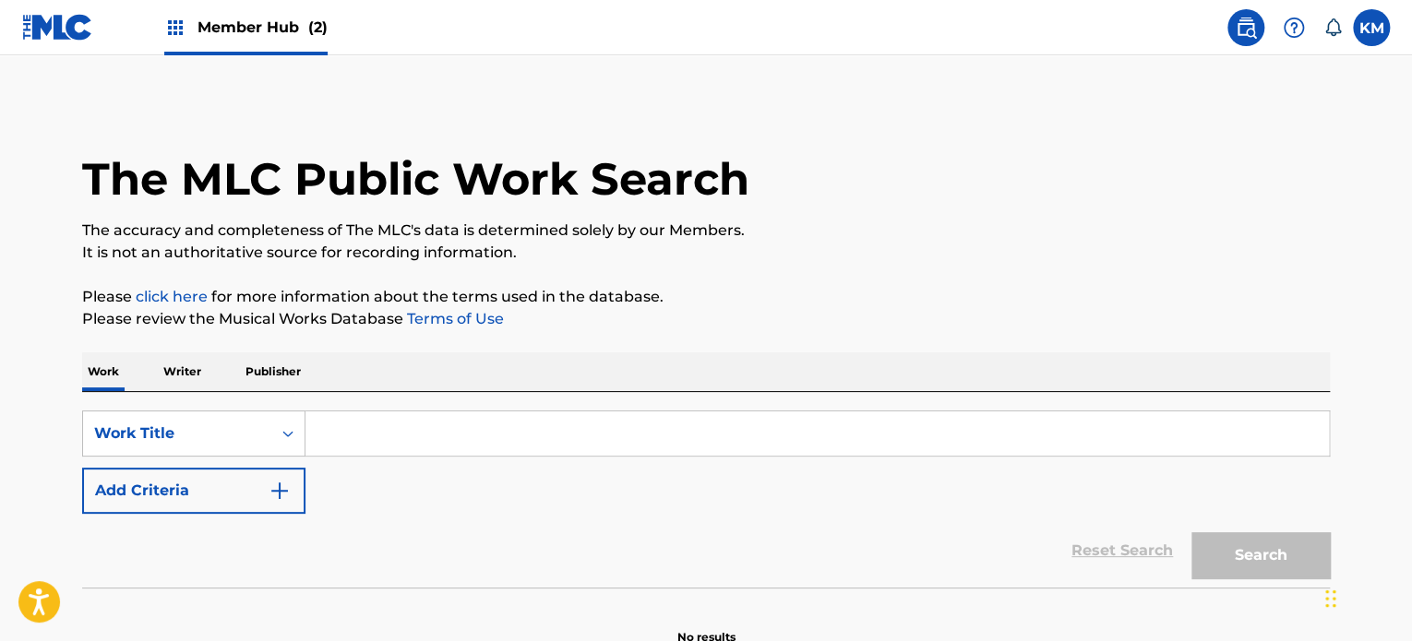
click at [476, 424] on input "Search Form" at bounding box center [816, 434] width 1023 height 44
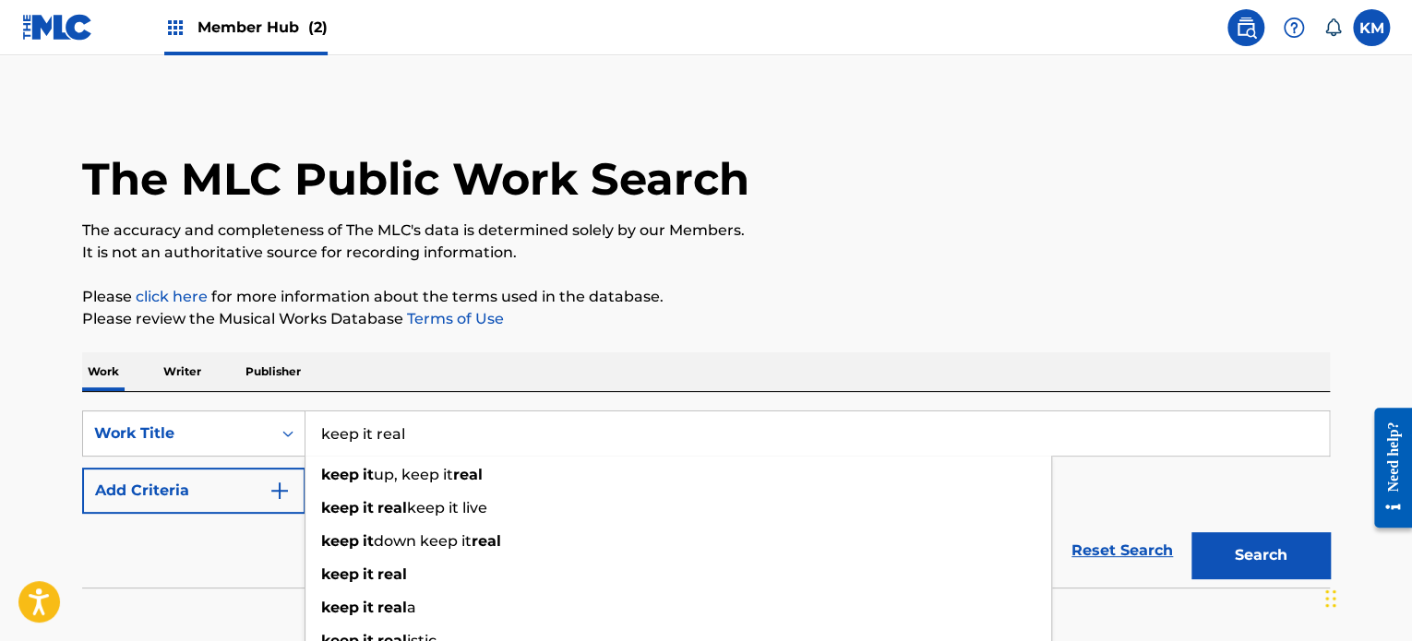
type input "keep it real"
click at [421, 361] on div "Work Writer Publisher" at bounding box center [706, 372] width 1248 height 39
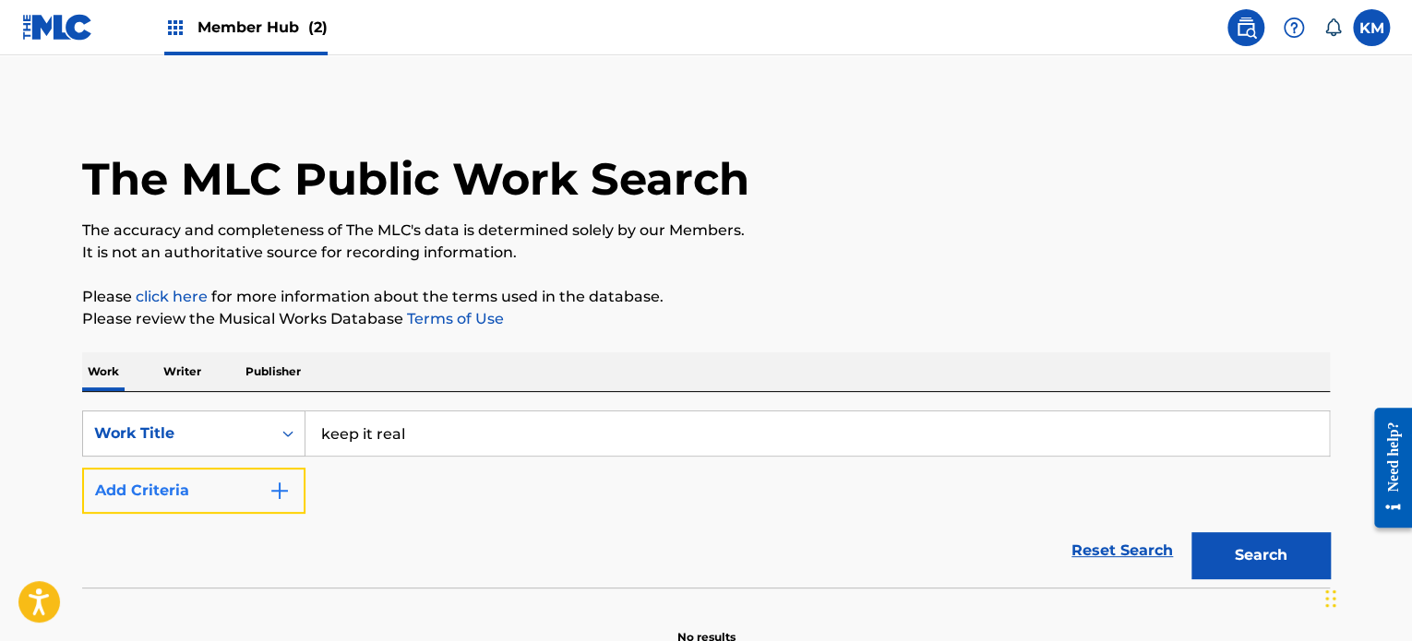
click at [221, 512] on button "Add Criteria" at bounding box center [193, 491] width 223 height 46
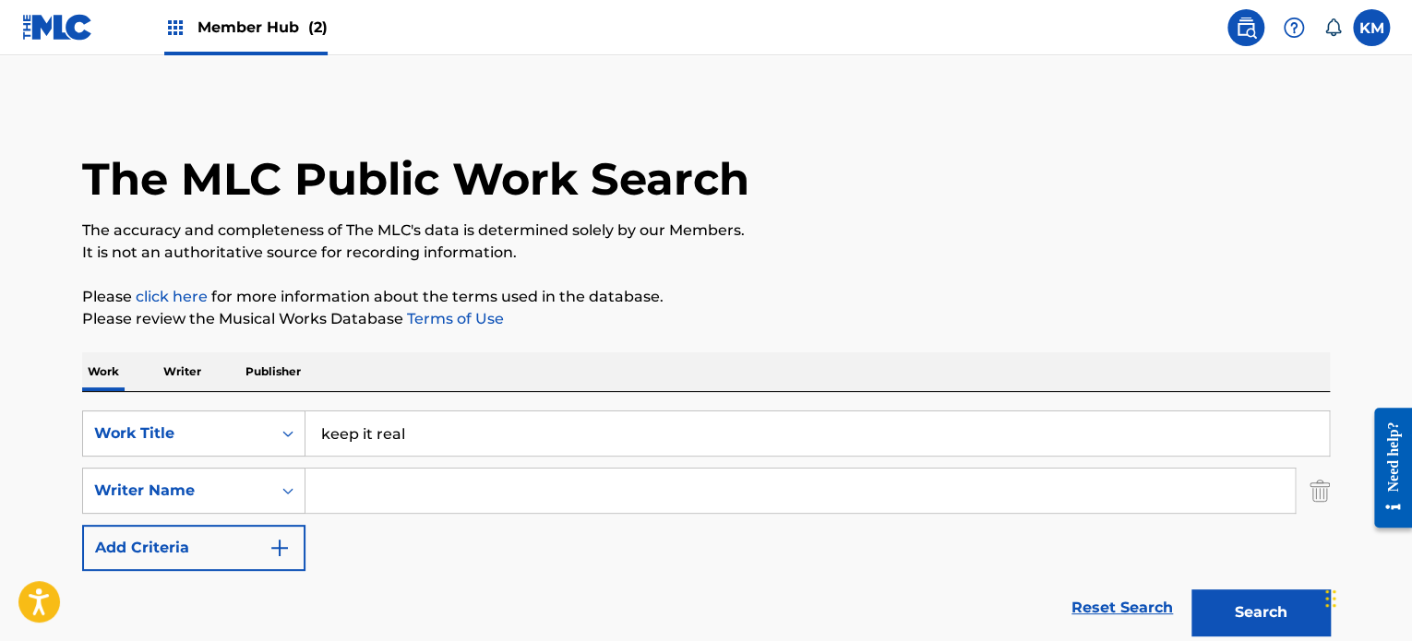
click at [347, 493] on input "Search Form" at bounding box center [799, 491] width 989 height 44
click at [1191, 590] on button "Search" at bounding box center [1260, 613] width 138 height 46
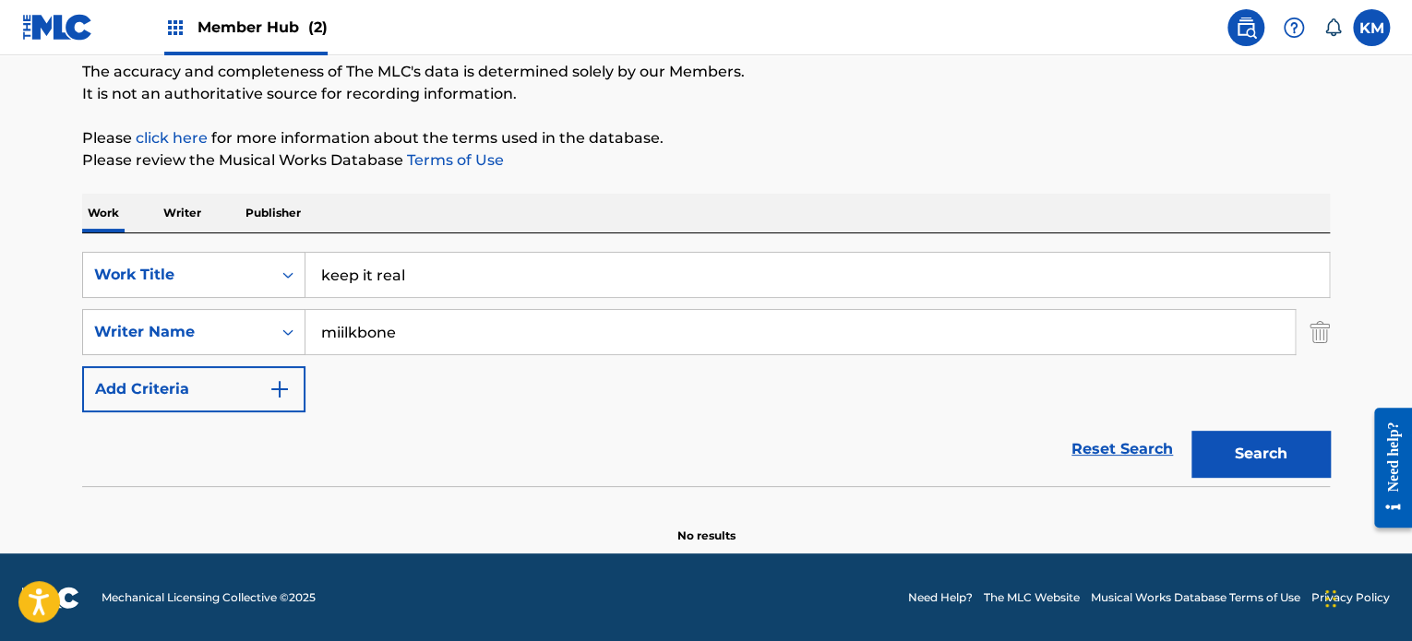
scroll to position [158, 0]
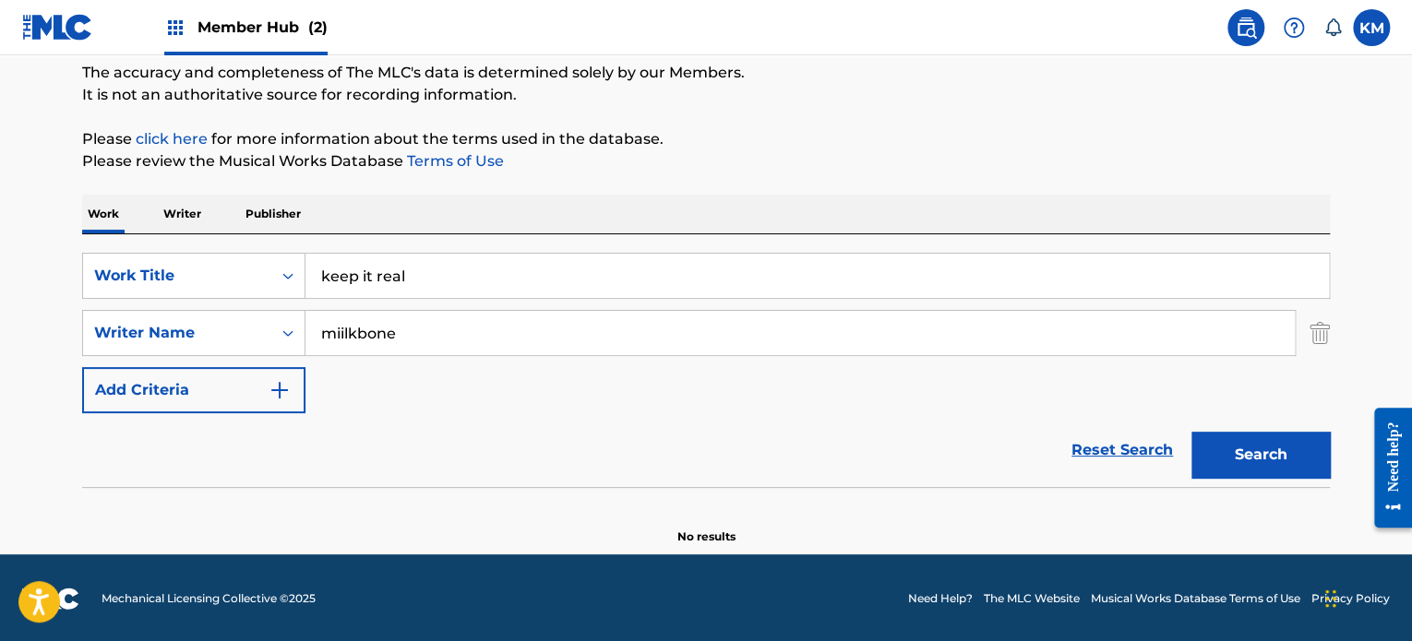
click at [218, 357] on div "SearchWithCriteria0e9f7165-9fe0-4907-812d-6806bf224192 Work Title keep it real …" at bounding box center [706, 333] width 1248 height 161
click at [240, 332] on div "Writer Name" at bounding box center [177, 333] width 166 height 22
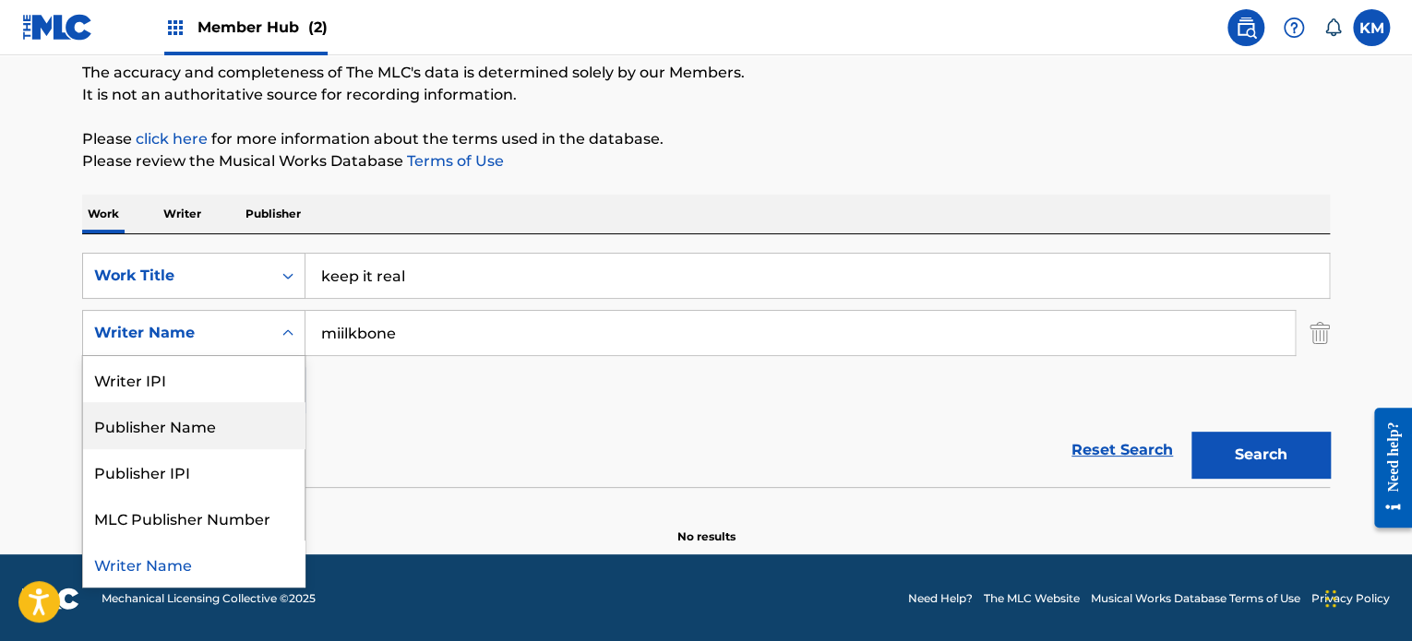
click at [585, 404] on div "SearchWithCriteria0e9f7165-9fe0-4907-812d-6806bf224192 Work Title keep it real …" at bounding box center [706, 333] width 1248 height 161
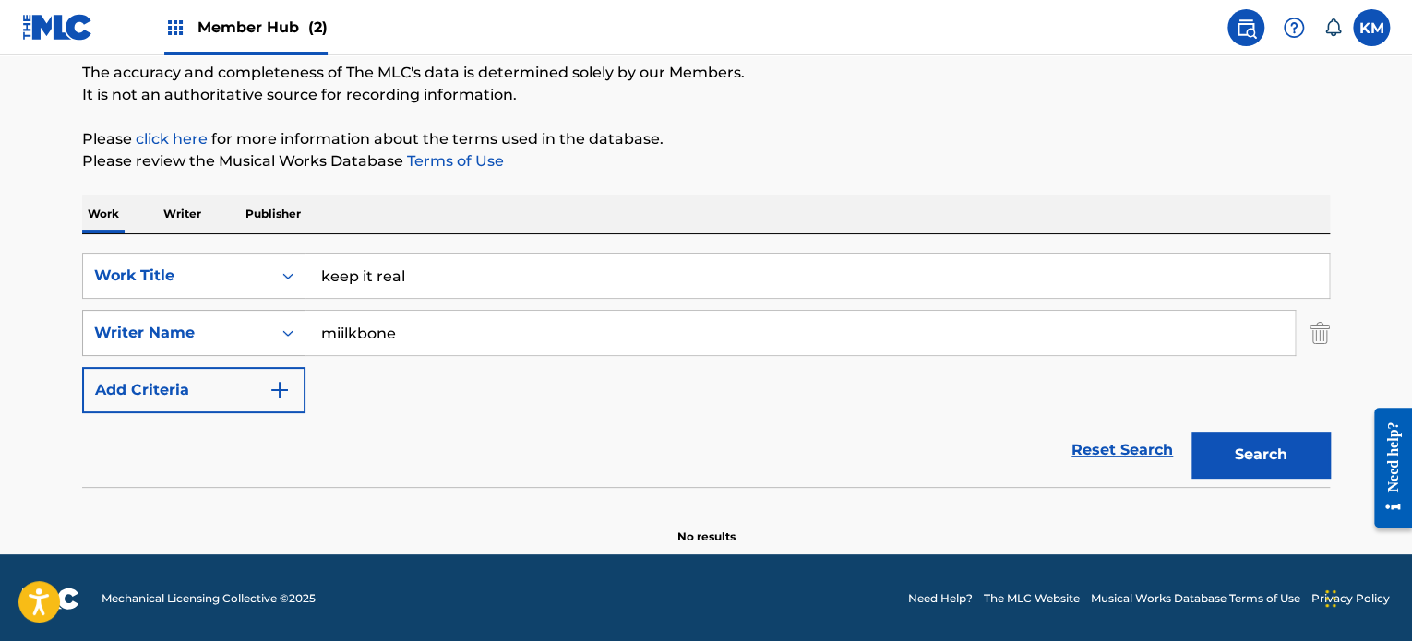
drag, startPoint x: 419, startPoint y: 340, endPoint x: 190, endPoint y: 327, distance: 229.2
click at [190, 327] on div "SearchWithCriteria3559f605-9cdc-47ba-b0e0-9dc7b5045f12 Writer Name miilkbone" at bounding box center [706, 333] width 1248 height 46
paste input "[PERSON_NAME]"
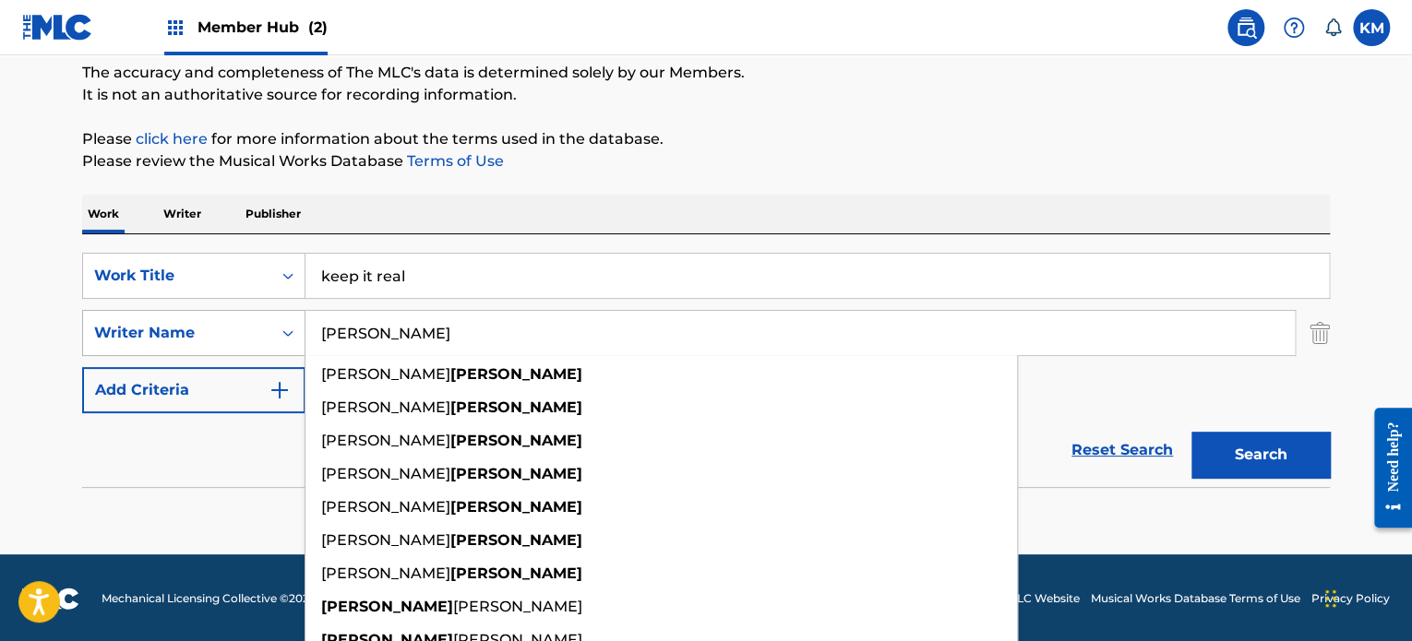
type input "[PERSON_NAME]"
click at [1191, 432] on button "Search" at bounding box center [1260, 455] width 138 height 46
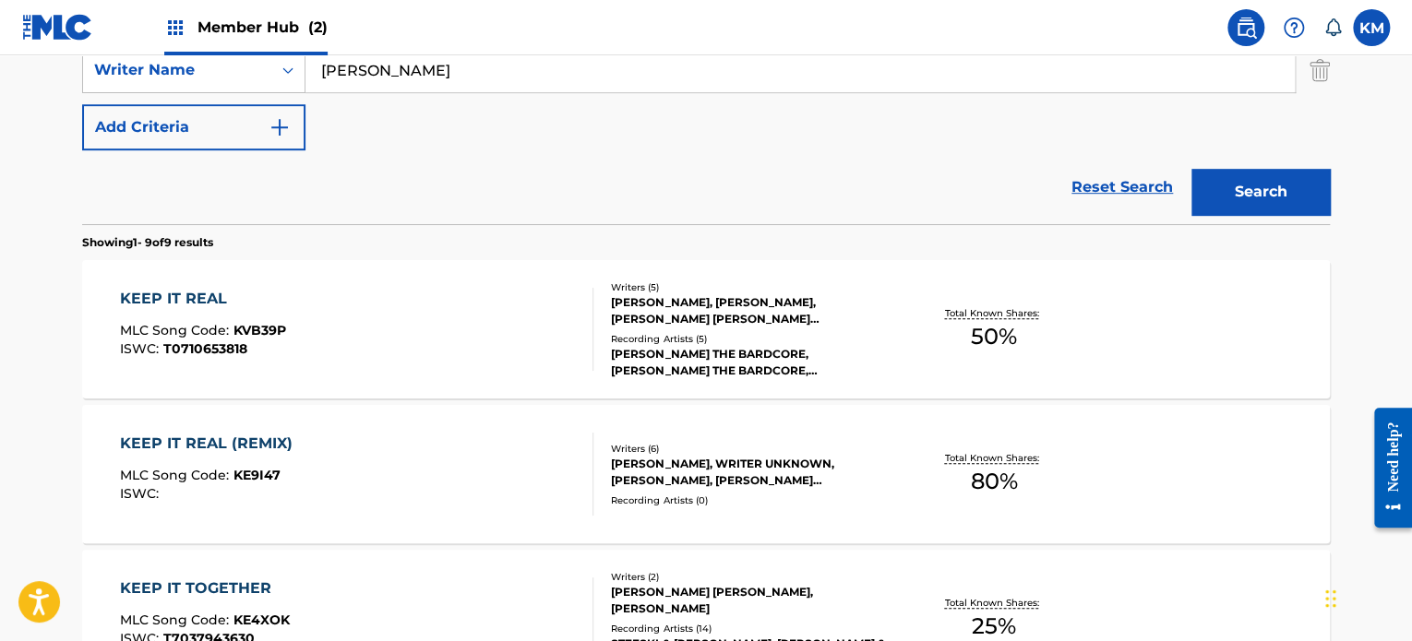
scroll to position [420, 0]
click at [490, 317] on div "KEEP IT REAL MLC Song Code : KVB39P ISWC : T0710653818" at bounding box center [357, 330] width 474 height 83
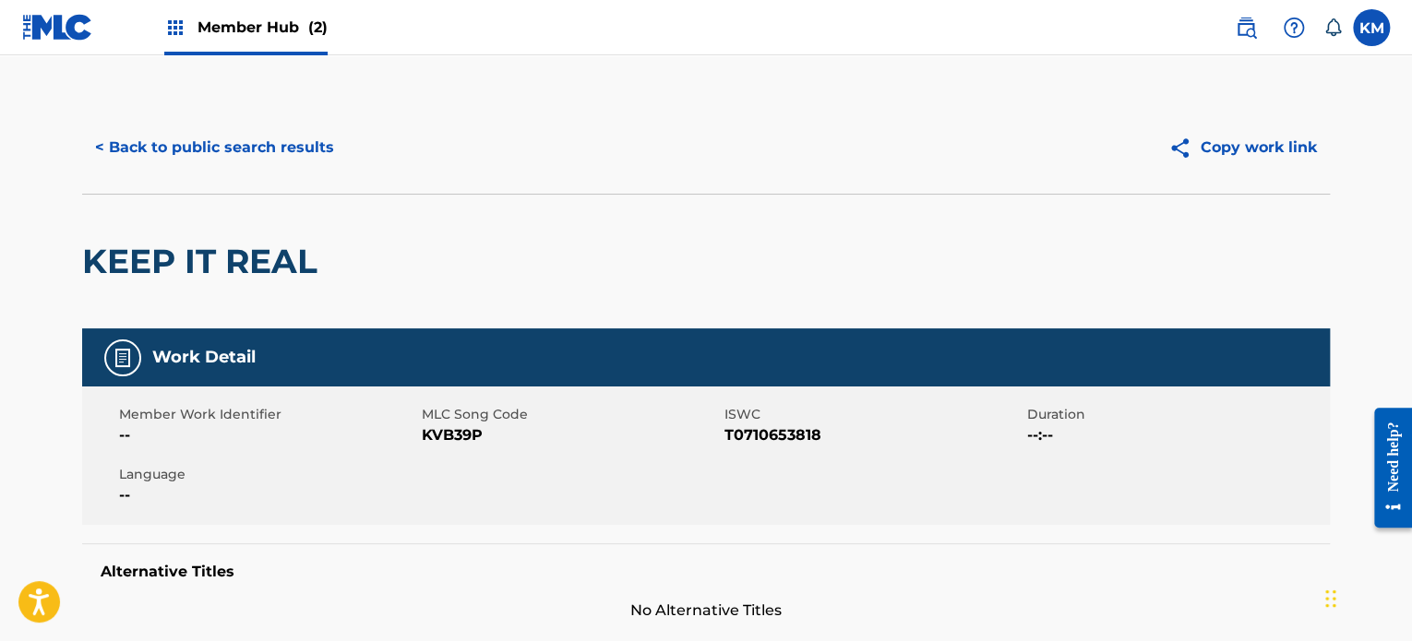
scroll to position [502, 0]
